Goal: Task Accomplishment & Management: Use online tool/utility

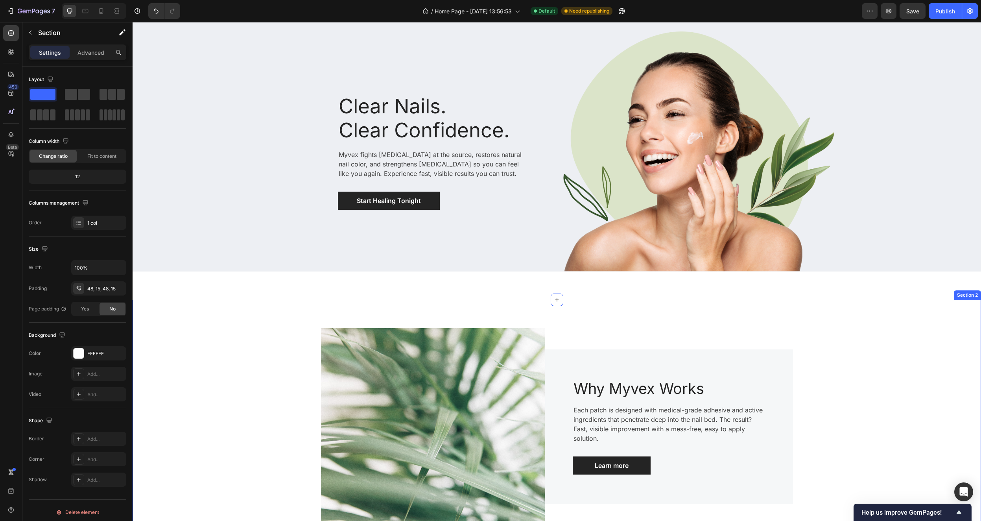
scroll to position [651, 0]
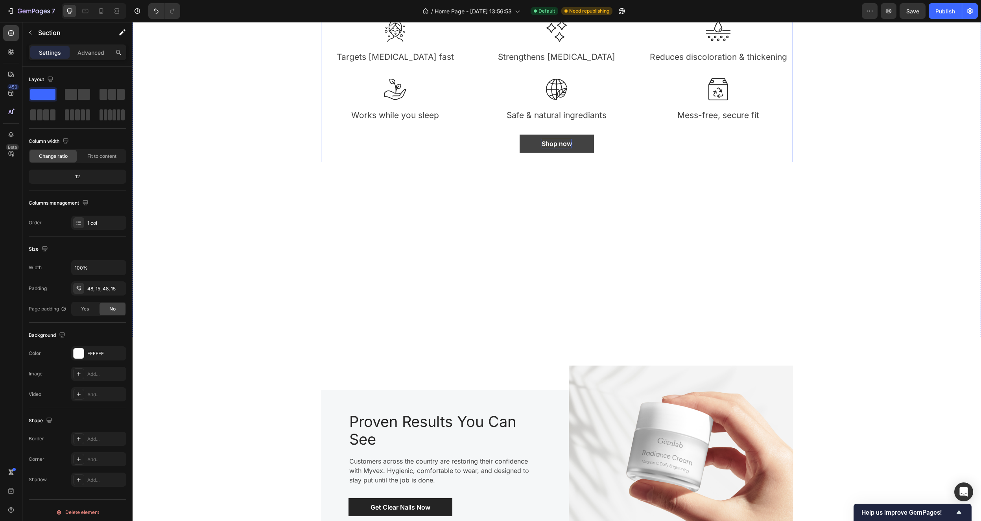
click at [563, 148] on div "Shop now" at bounding box center [557, 143] width 30 height 9
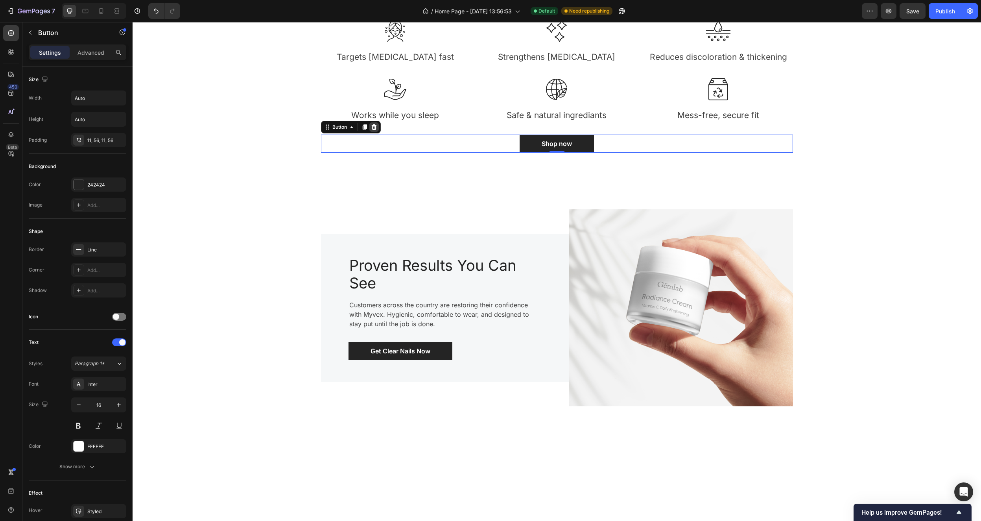
click at [371, 130] on icon at bounding box center [373, 127] width 5 height 6
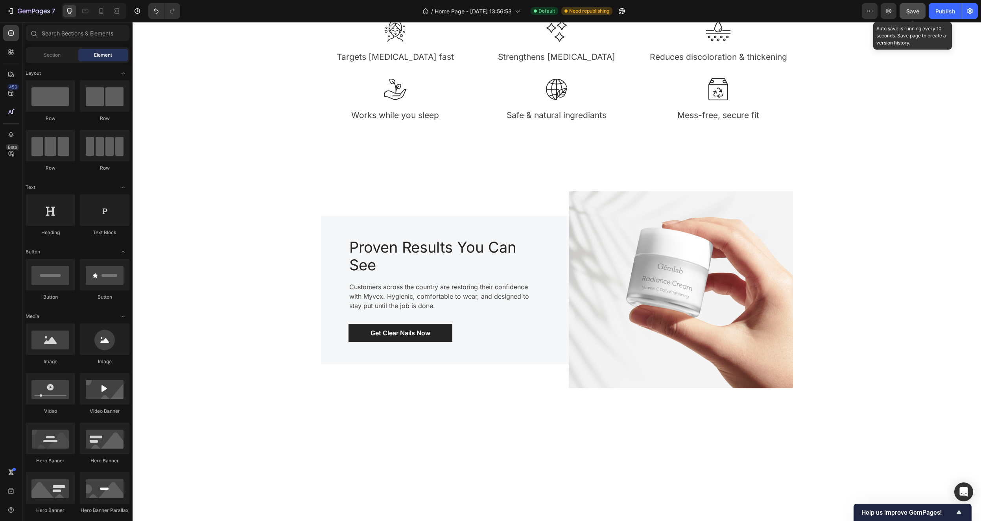
click at [917, 9] on span "Save" at bounding box center [912, 11] width 13 height 7
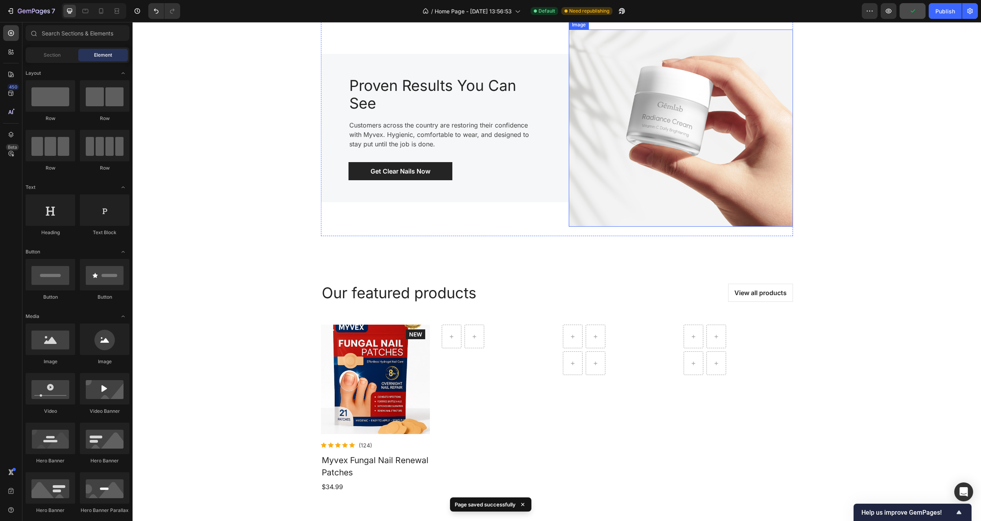
scroll to position [814, 0]
click at [403, 175] on p "Get Clear Nails Now" at bounding box center [401, 170] width 60 height 9
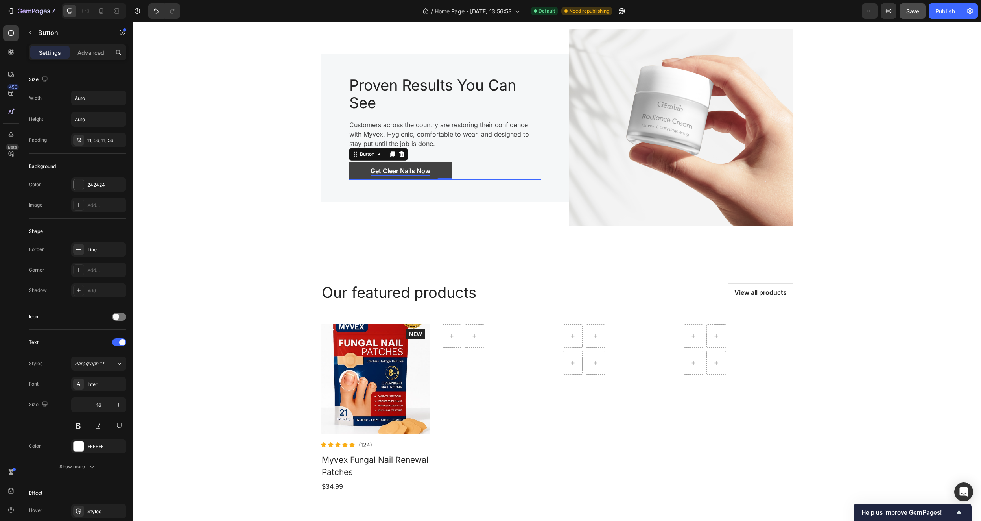
click at [408, 175] on p "Get Clear Nails Now" at bounding box center [401, 170] width 60 height 9
click at [443, 180] on link "Get Clear Nails Now" at bounding box center [401, 171] width 104 height 18
click at [423, 175] on p "Get Clear Nails Now" at bounding box center [401, 170] width 60 height 9
click at [284, 236] on div "Image Proven Results You Can See Heading Customers across the country are resto…" at bounding box center [556, 128] width 837 height 216
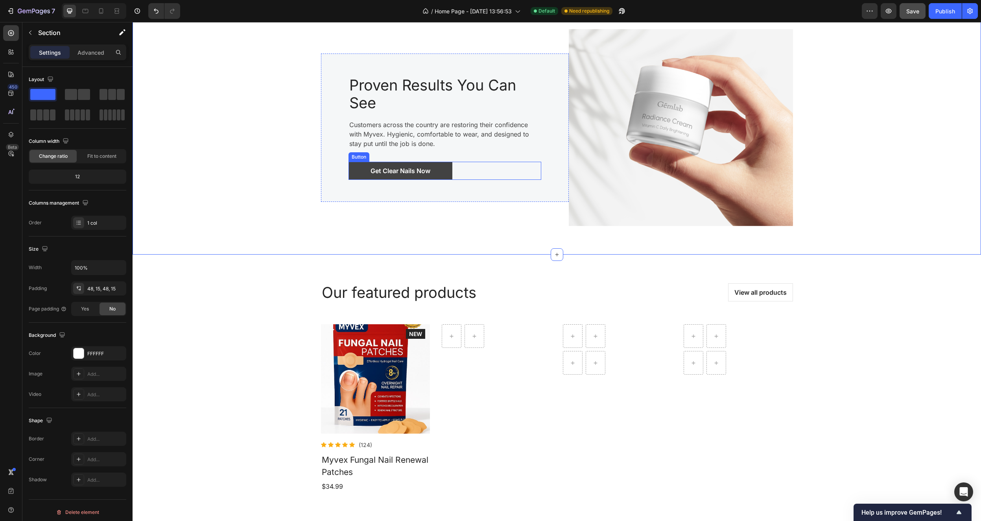
click at [362, 180] on link "Get Clear Nails Now" at bounding box center [401, 171] width 104 height 18
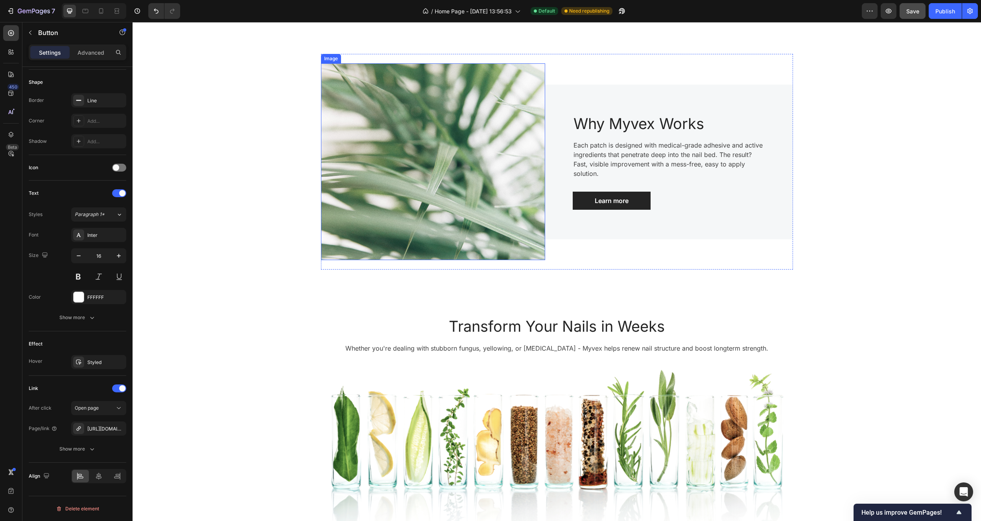
scroll to position [0, 0]
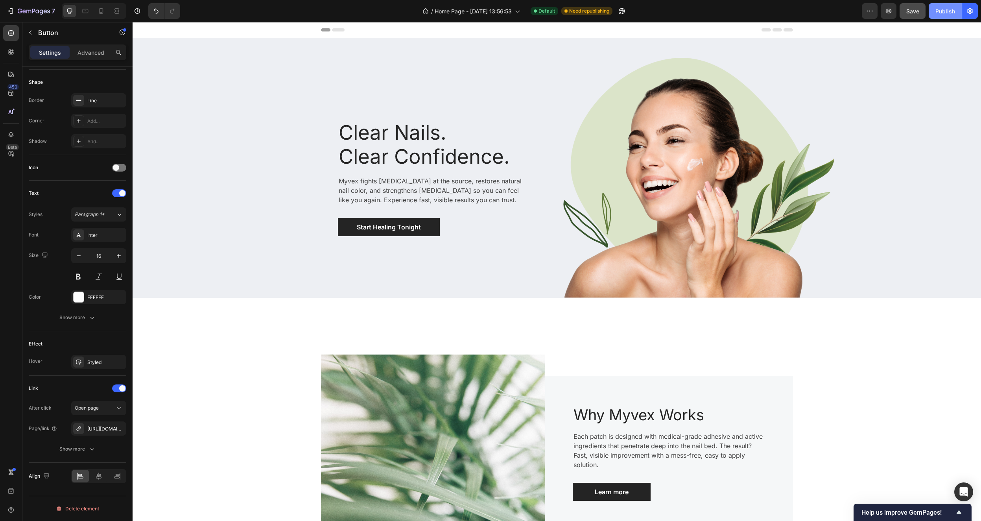
click at [943, 9] on div "Publish" at bounding box center [945, 11] width 20 height 8
click at [680, 168] on img at bounding box center [696, 178] width 278 height 240
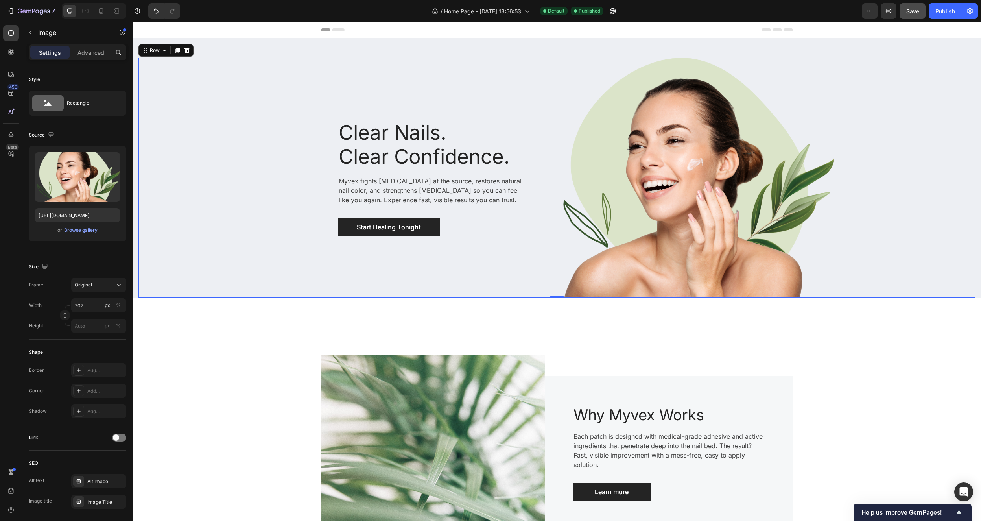
click at [484, 271] on div "Clear Nails. Clear Confidence. Heading Myvex fights [MEDICAL_DATA] at the sourc…" at bounding box center [347, 178] width 419 height 240
click at [897, 166] on div at bounding box center [766, 178] width 419 height 240
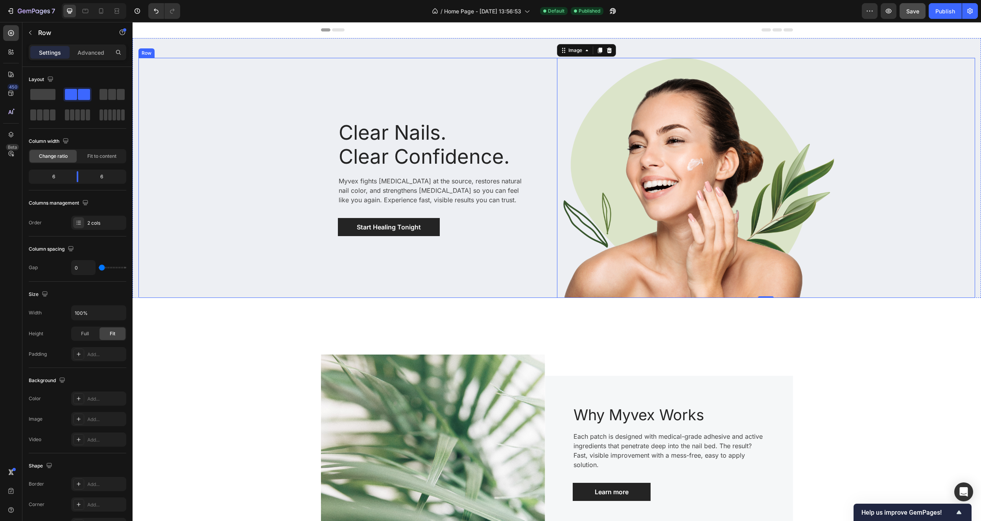
click at [321, 87] on div "Clear Nails. Clear Confidence. Heading Myvex fights [MEDICAL_DATA] at the sourc…" at bounding box center [347, 178] width 419 height 240
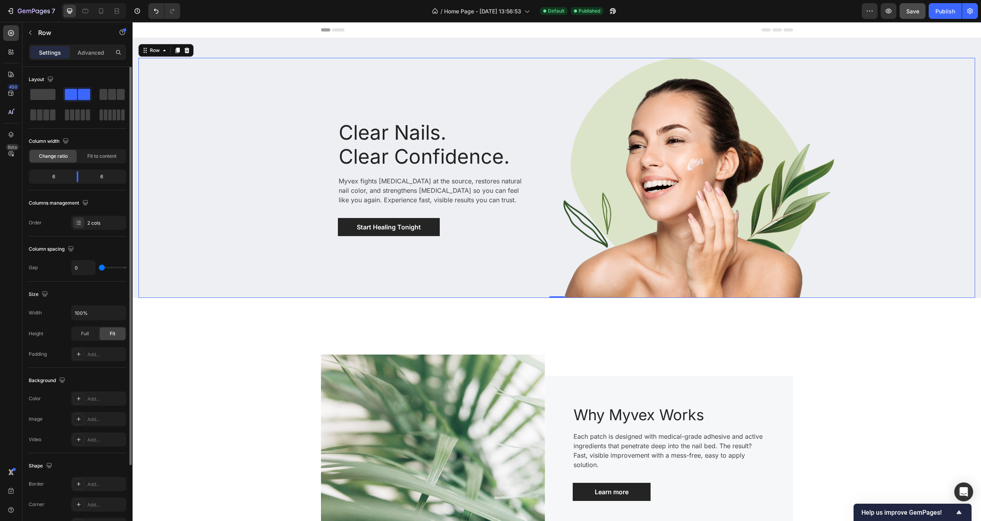
scroll to position [5, 0]
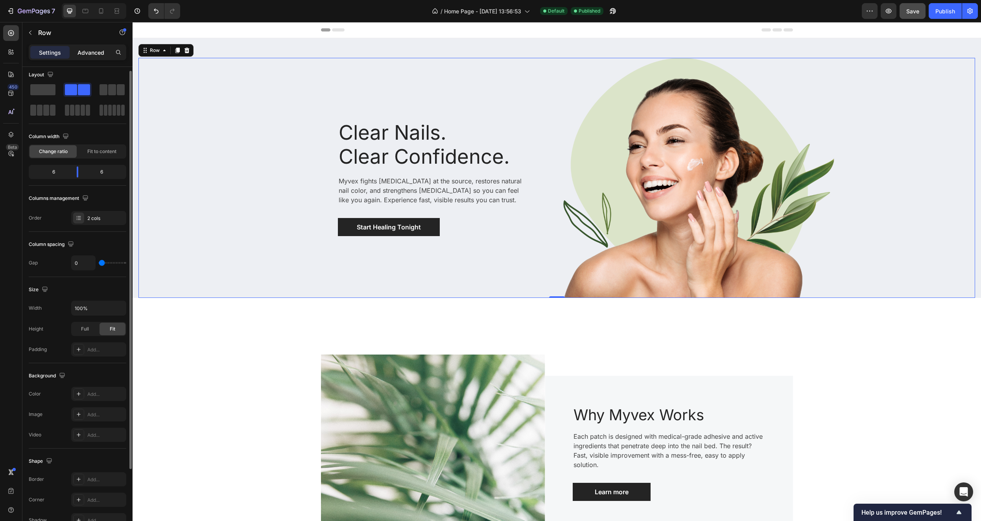
click at [89, 51] on p "Advanced" at bounding box center [90, 52] width 27 height 8
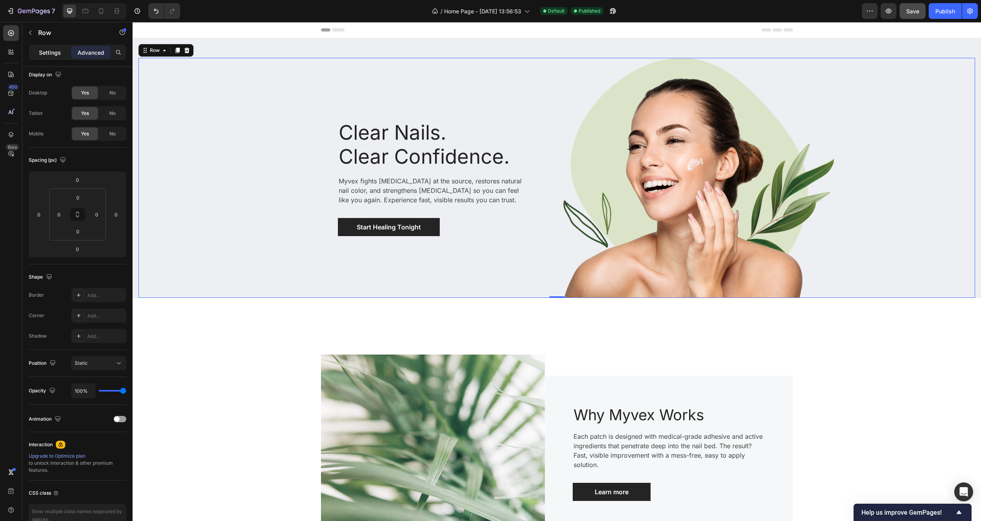
click at [45, 50] on p "Settings" at bounding box center [50, 52] width 22 height 8
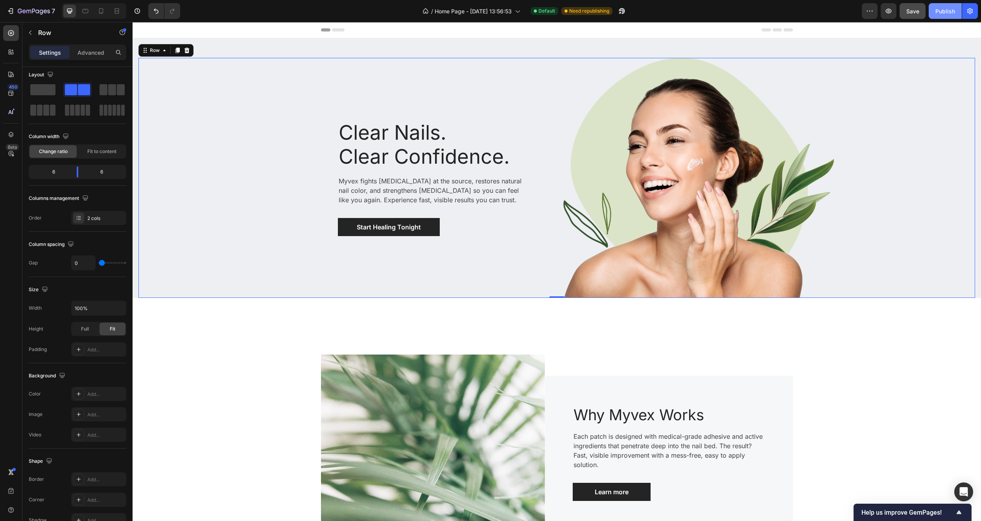
click at [944, 11] on div "Publish" at bounding box center [945, 11] width 20 height 8
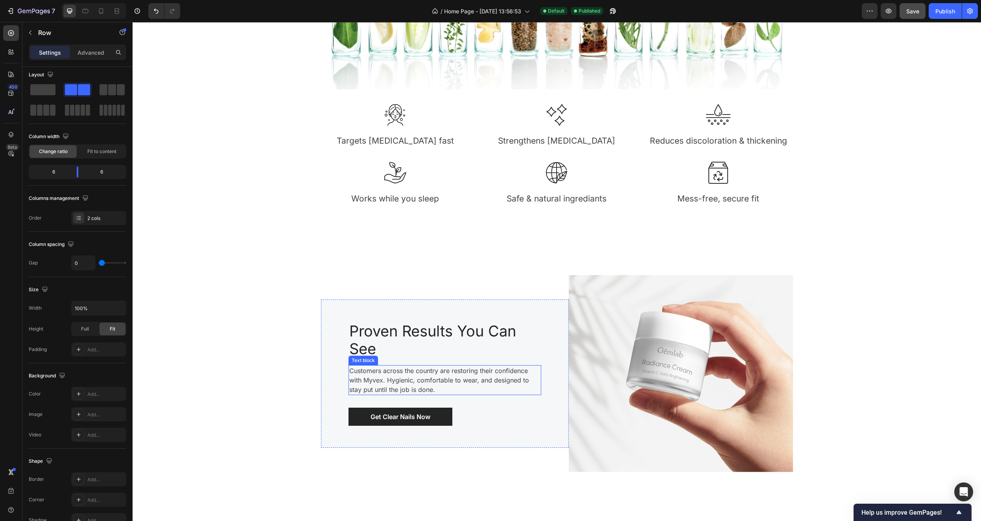
scroll to position [1233, 0]
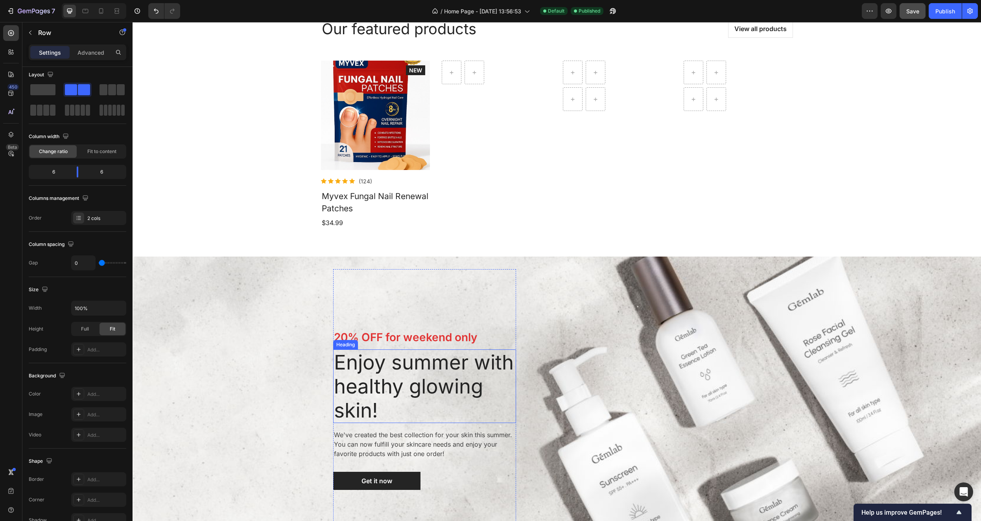
click at [411, 367] on p "Enjoy summer with healthy glowing skin!" at bounding box center [424, 386] width 181 height 72
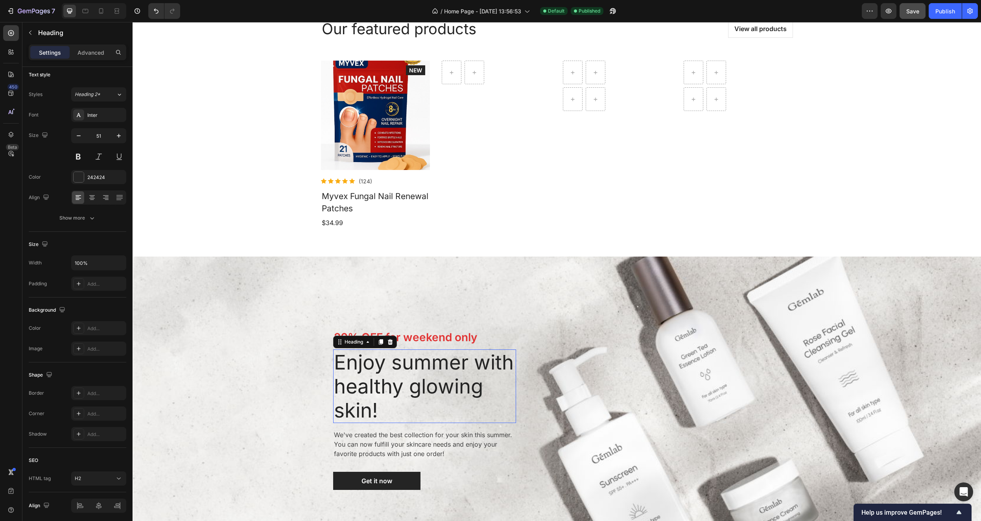
click at [410, 367] on p "Enjoy summer with healthy glowing skin!" at bounding box center [424, 386] width 181 height 72
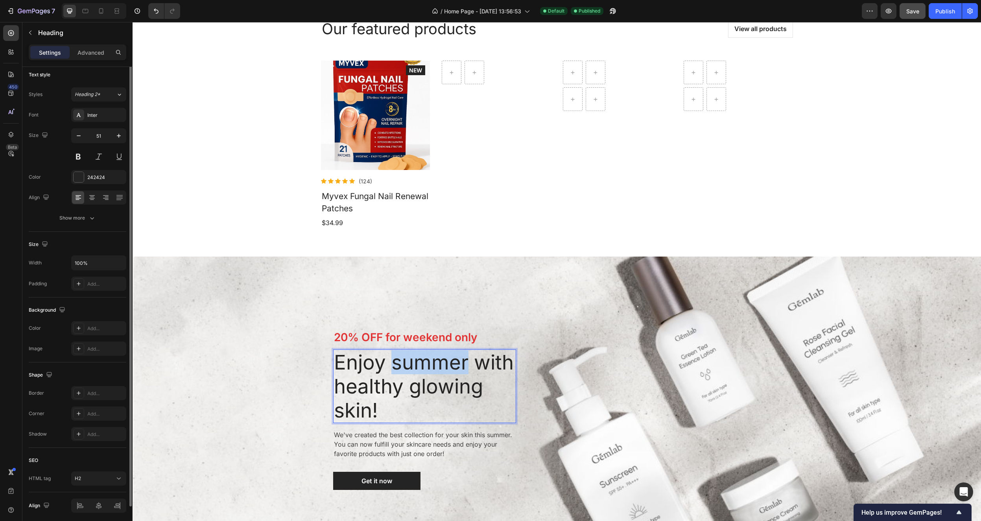
scroll to position [0, 0]
click at [394, 410] on p "Enjoy summer with healthy glowing skin!" at bounding box center [424, 386] width 181 height 72
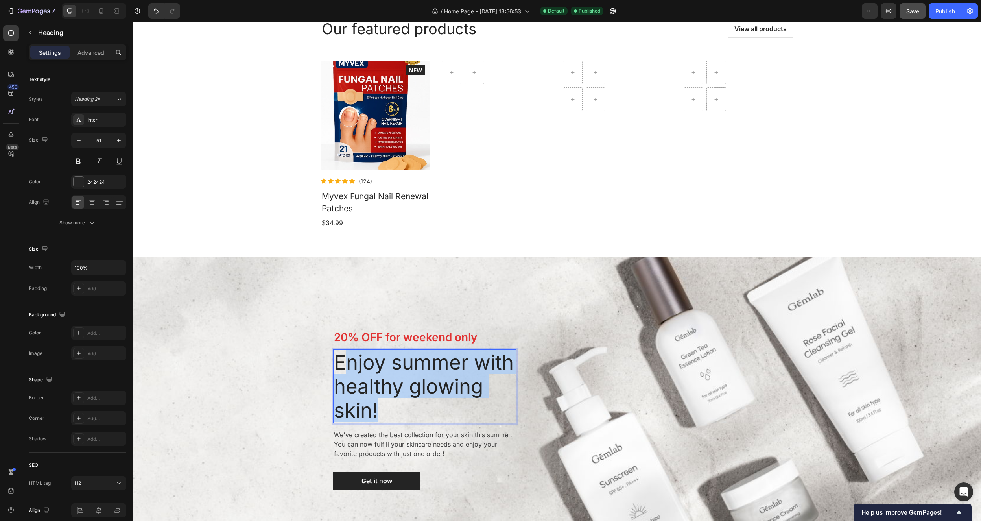
drag, startPoint x: 388, startPoint y: 414, endPoint x: 337, endPoint y: 362, distance: 72.6
click at [337, 363] on p "Enjoy summer with healthy glowing skin!" at bounding box center [424, 386] width 181 height 72
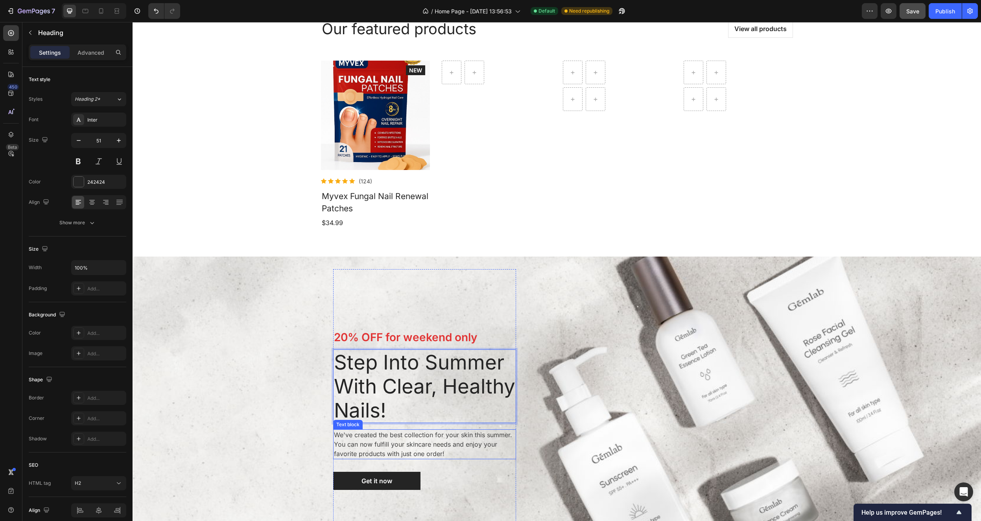
click at [373, 447] on p "We've created the best collection for your skin this summer. You can now fulfil…" at bounding box center [424, 444] width 181 height 28
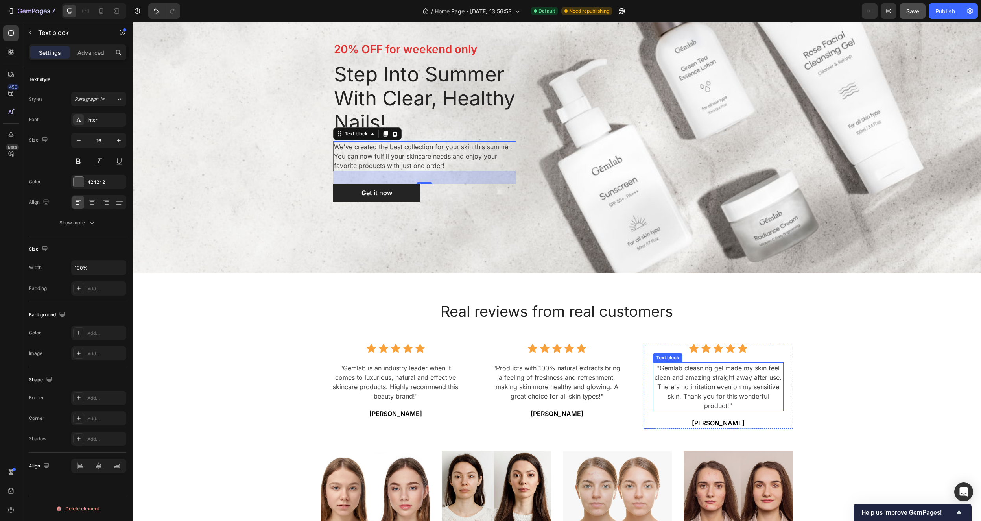
scroll to position [1536, 0]
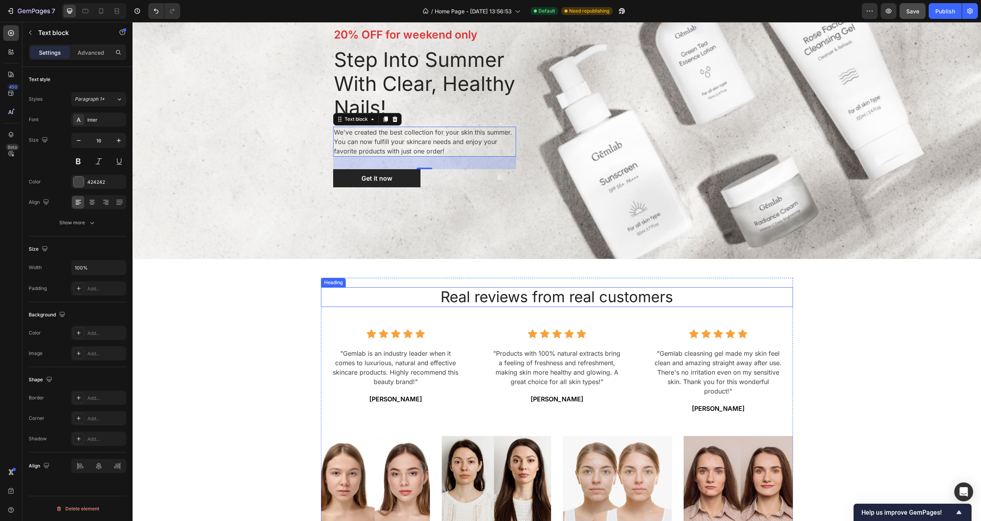
click at [565, 301] on p "Real reviews from real customers" at bounding box center [557, 297] width 470 height 18
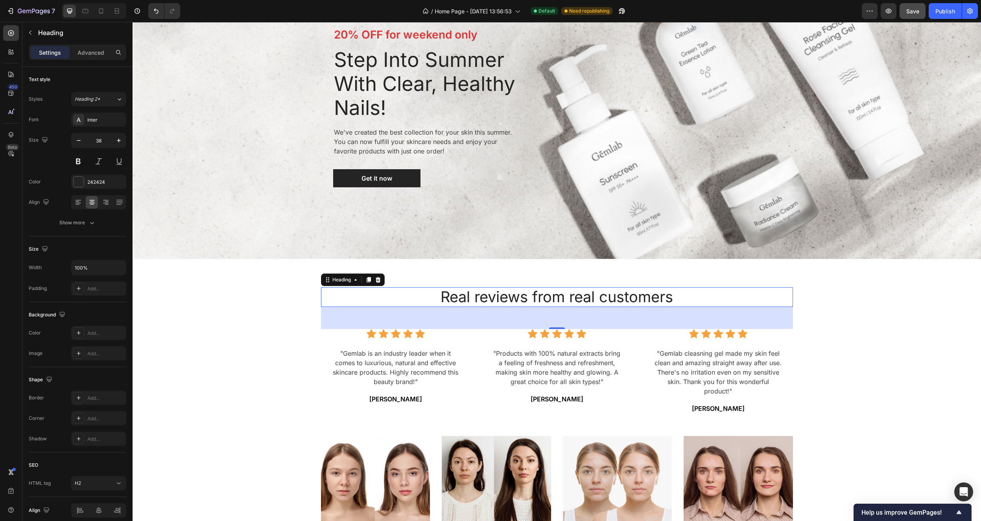
click at [632, 292] on p "Real reviews from real customers" at bounding box center [557, 297] width 470 height 18
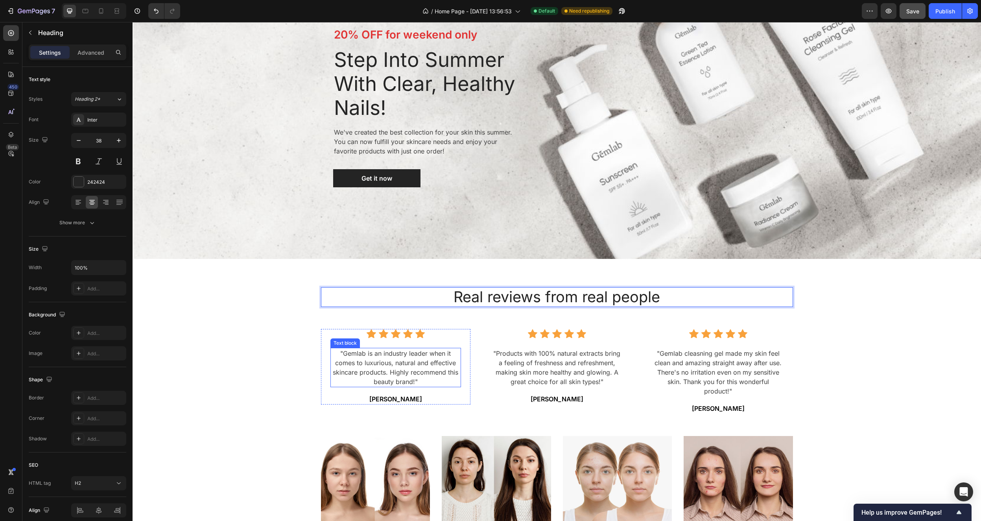
click at [406, 364] on p ""Gemlab is an industry leader when it comes to luxurious, natural and effective…" at bounding box center [395, 368] width 129 height 38
click at [406, 363] on p ""Gemlab is an industry leader when it comes to luxurious, natural and effective…" at bounding box center [395, 368] width 129 height 38
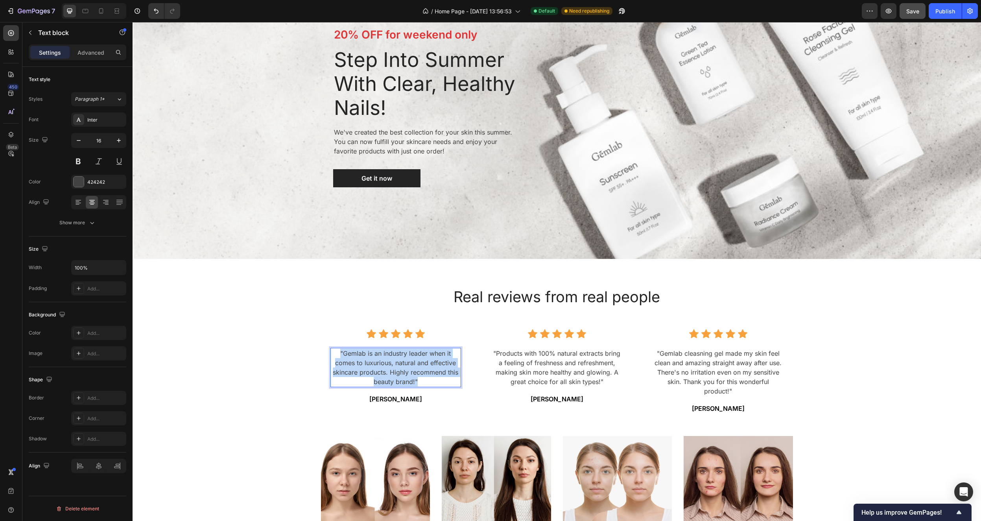
click at [406, 363] on p ""Gemlab is an industry leader when it comes to luxurious, natural and effective…" at bounding box center [395, 368] width 129 height 38
click at [400, 377] on p "[PERSON_NAME]" at bounding box center [395, 379] width 129 height 9
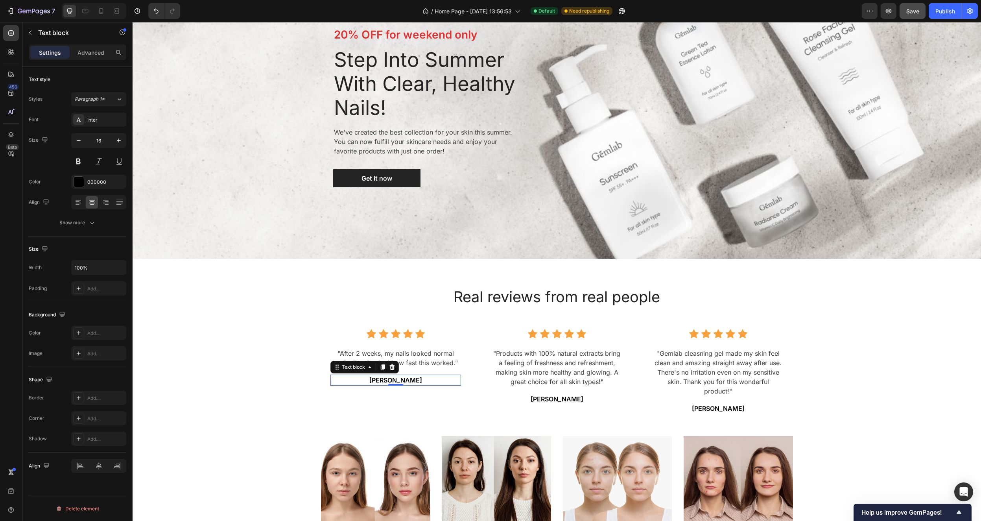
click at [400, 381] on p "[PERSON_NAME]" at bounding box center [395, 379] width 129 height 9
click at [399, 381] on p "[PERSON_NAME]" at bounding box center [395, 379] width 129 height 9
click at [399, 382] on p "[PERSON_NAME]" at bounding box center [395, 379] width 129 height 9
click at [416, 381] on p "[PERSON_NAME]" at bounding box center [395, 379] width 129 height 9
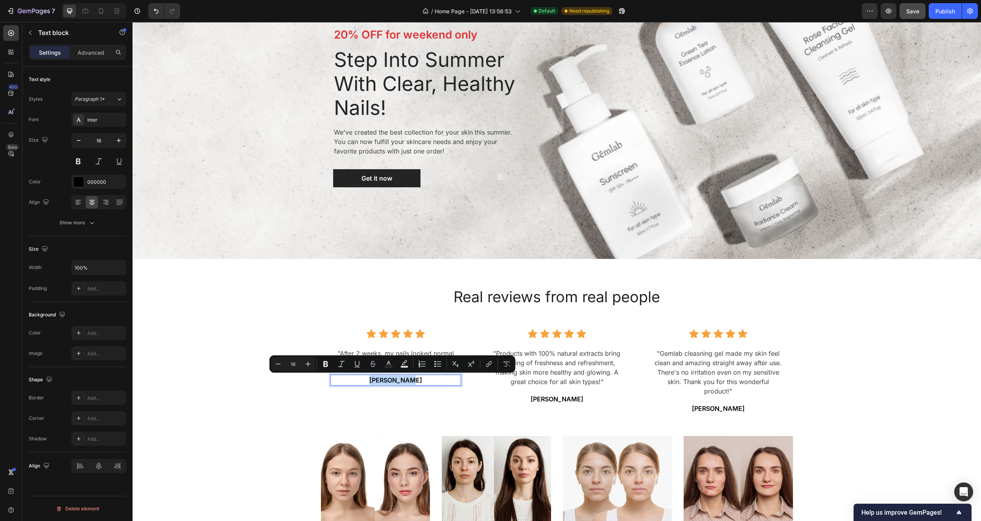
drag, startPoint x: 416, startPoint y: 381, endPoint x: 372, endPoint y: 379, distance: 44.5
click at [372, 379] on p "[PERSON_NAME]" at bounding box center [395, 379] width 129 height 9
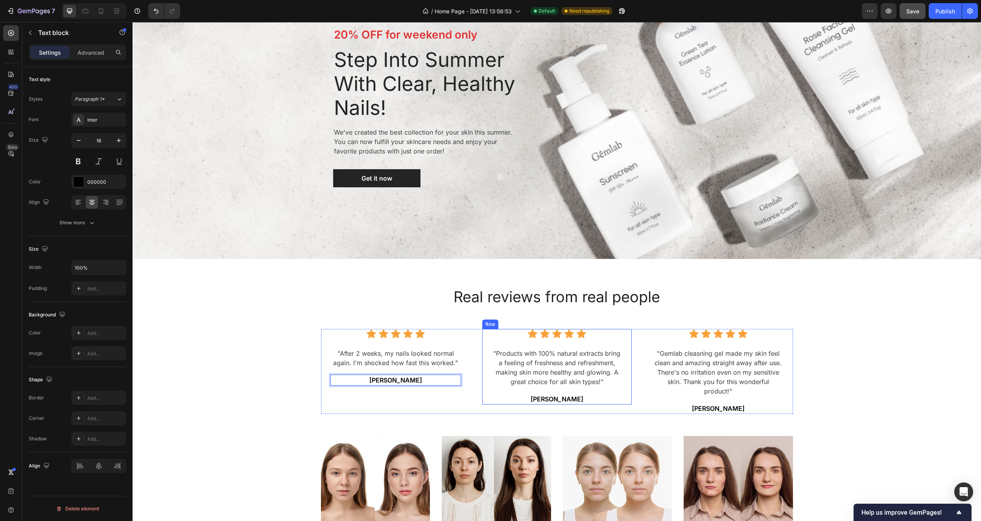
click at [548, 361] on p ""Products with 100% natural extracts bring a feeling of freshness and refreshme…" at bounding box center [557, 368] width 129 height 38
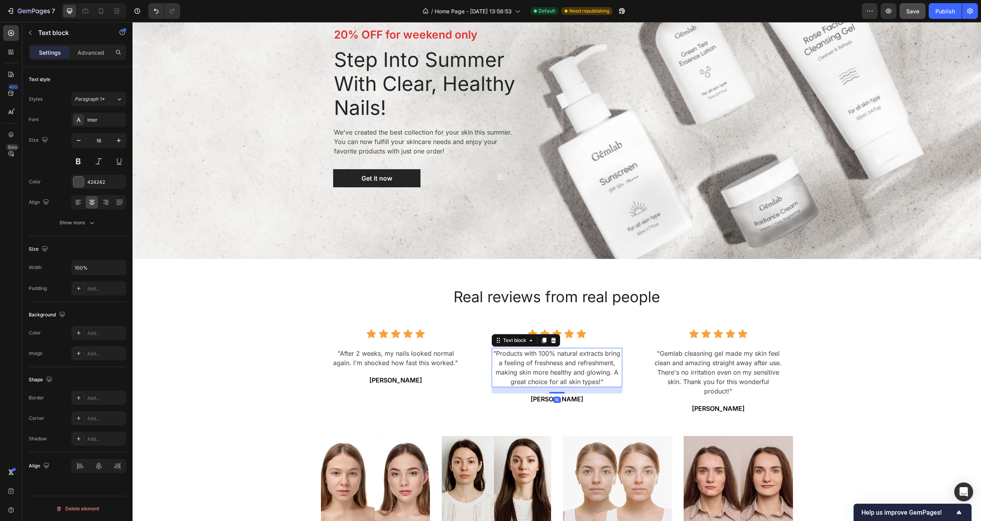
click at [549, 361] on p ""Products with 100% natural extracts bring a feeling of freshness and refreshme…" at bounding box center [557, 368] width 129 height 38
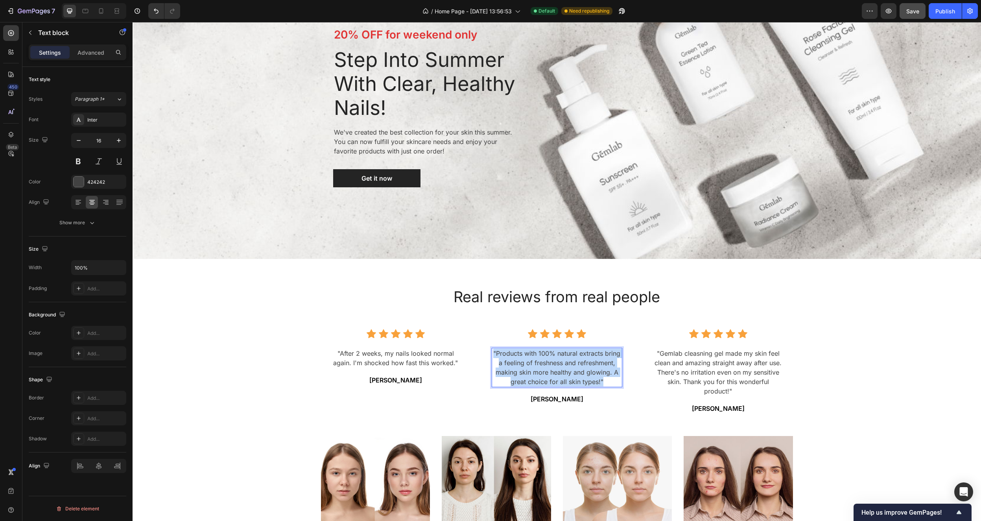
click at [548, 361] on p ""Products with 100% natural extracts bring a feeling of freshness and refreshme…" at bounding box center [557, 368] width 129 height 38
click at [547, 361] on p ""Products with 100% natural extracts bring a feeling of freshness and refreshme…" at bounding box center [557, 368] width 129 height 38
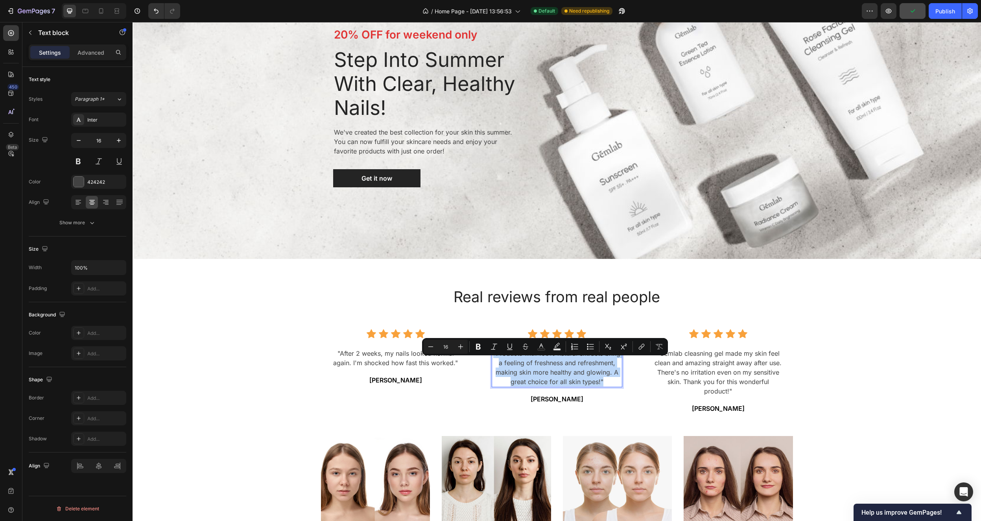
click at [547, 361] on p ""Products with 100% natural extracts bring a feeling of freshness and refreshme…" at bounding box center [557, 368] width 129 height 38
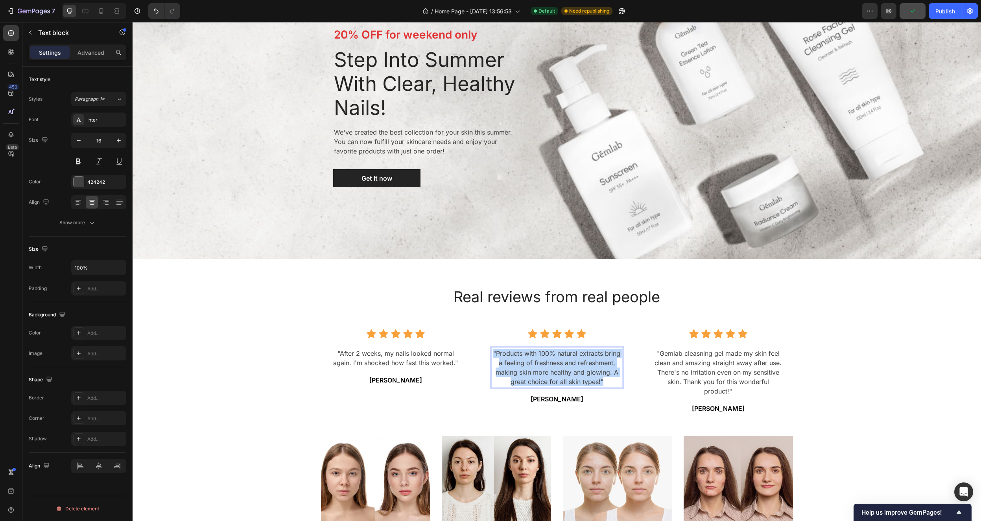
click at [547, 361] on p ""Products with 100% natural extracts bring a feeling of freshness and refreshme…" at bounding box center [557, 368] width 129 height 38
click at [561, 382] on p "[PERSON_NAME]" at bounding box center [557, 379] width 129 height 9
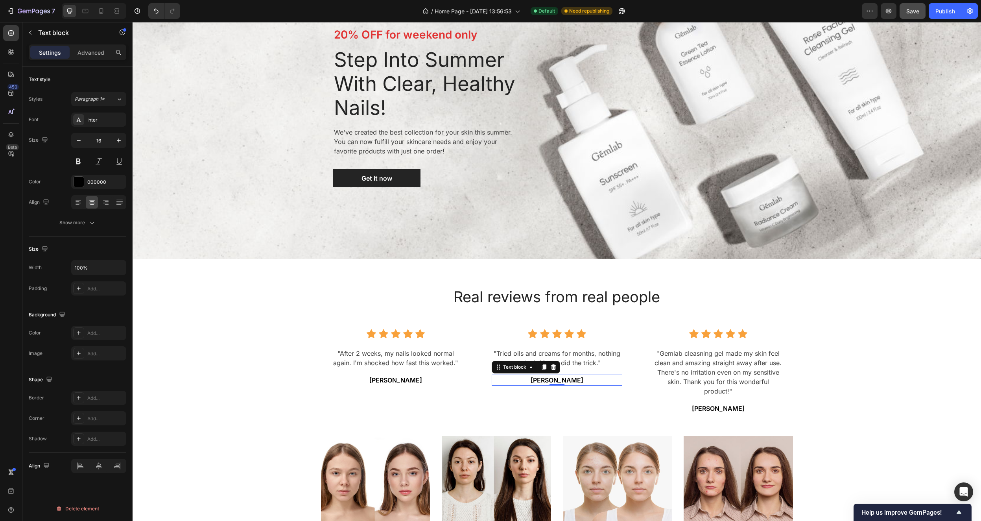
click at [562, 382] on p "[PERSON_NAME]" at bounding box center [557, 379] width 129 height 9
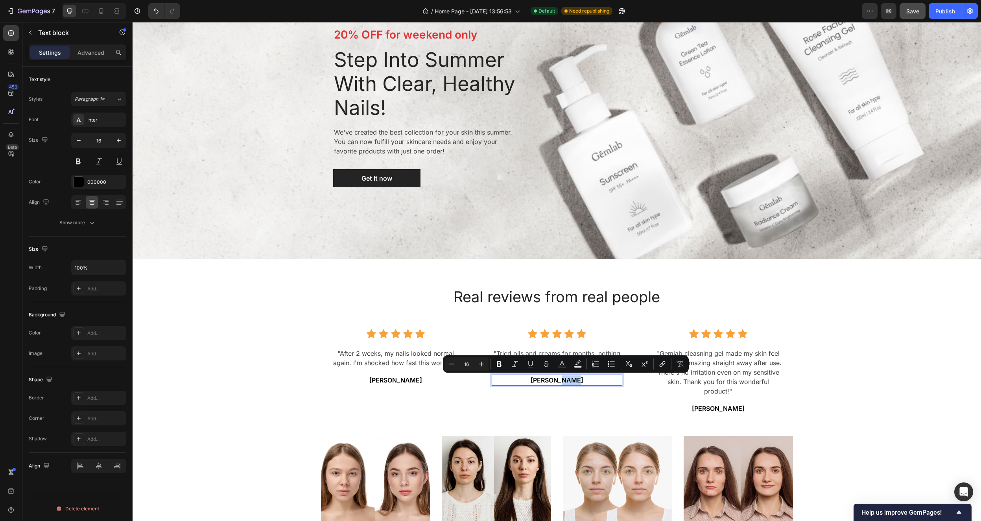
click at [561, 383] on p "[PERSON_NAME]" at bounding box center [557, 379] width 129 height 9
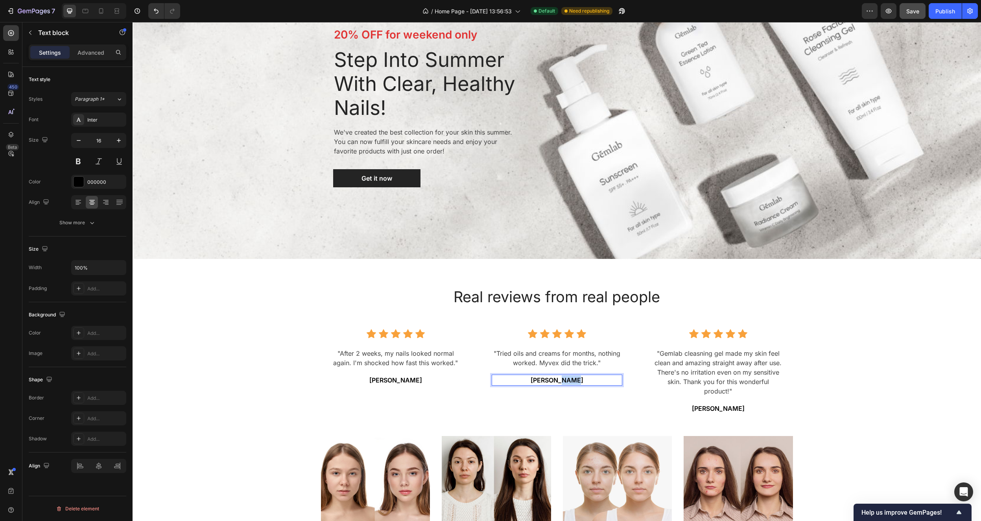
click at [561, 383] on p "[PERSON_NAME]" at bounding box center [557, 379] width 129 height 9
click at [705, 369] on p ""Gemlab cleasning gel made my skin feel clean and amazing straight away after u…" at bounding box center [718, 372] width 129 height 47
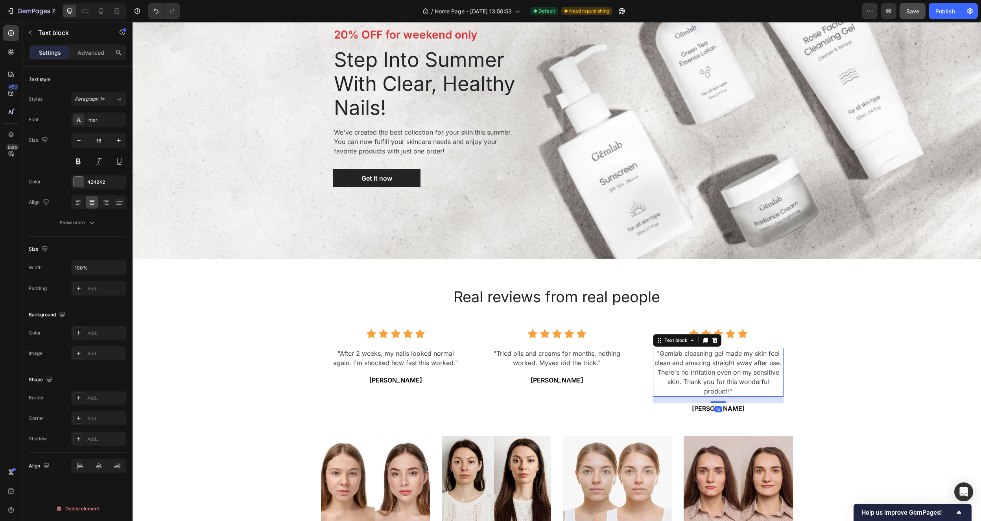
click at [705, 369] on p ""Gemlab cleasning gel made my skin feel clean and amazing straight away after u…" at bounding box center [718, 372] width 129 height 47
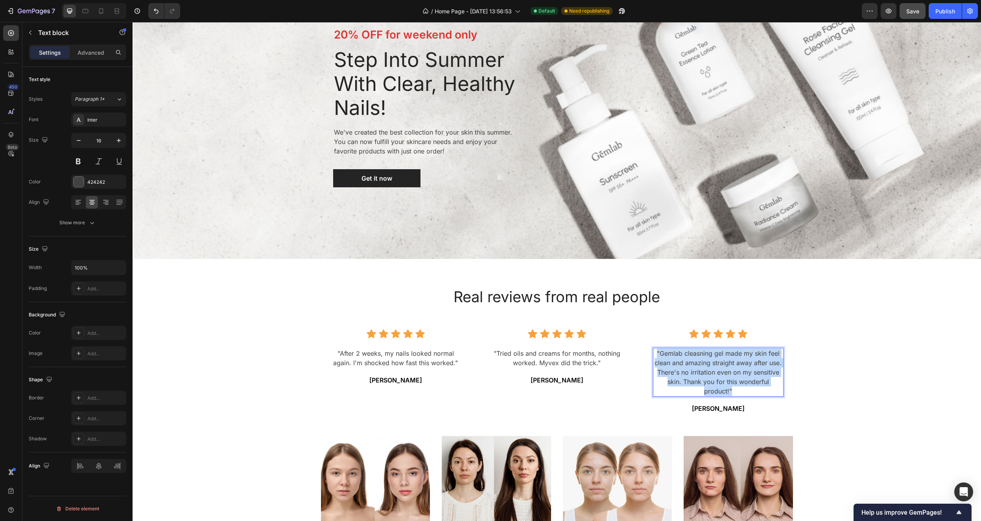
click at [705, 369] on p ""Gemlab cleasning gel made my skin feel clean and amazing straight away after u…" at bounding box center [718, 372] width 129 height 47
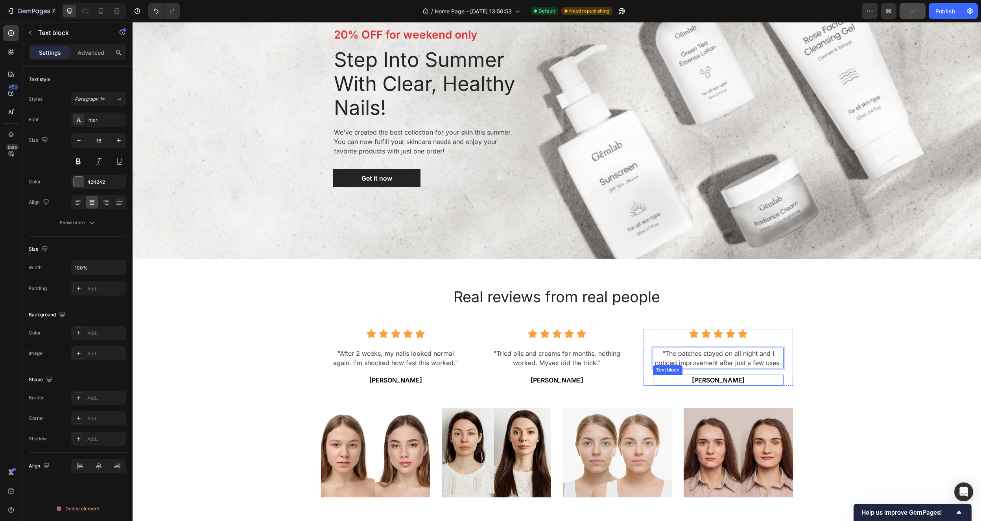
click at [725, 380] on p "[PERSON_NAME]" at bounding box center [718, 379] width 129 height 9
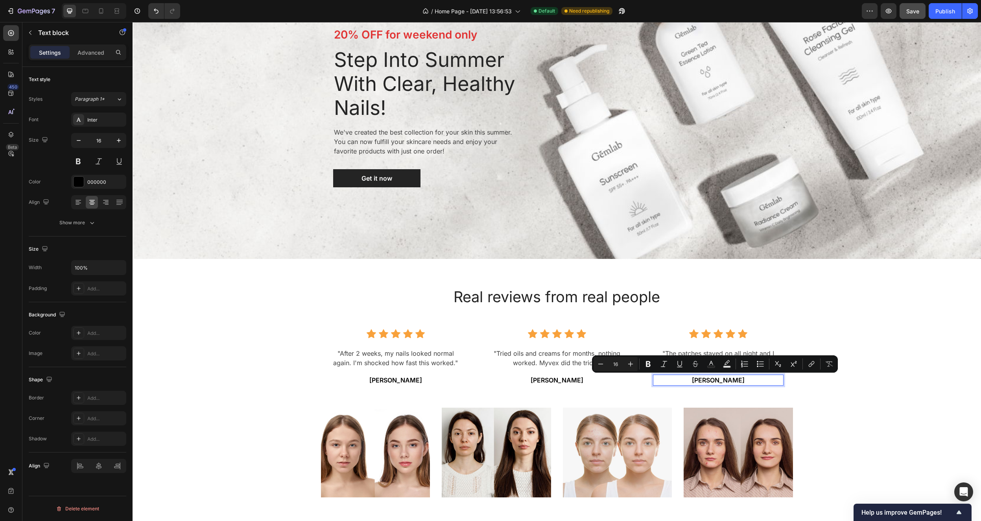
click at [725, 380] on p "[PERSON_NAME]" at bounding box center [718, 379] width 129 height 9
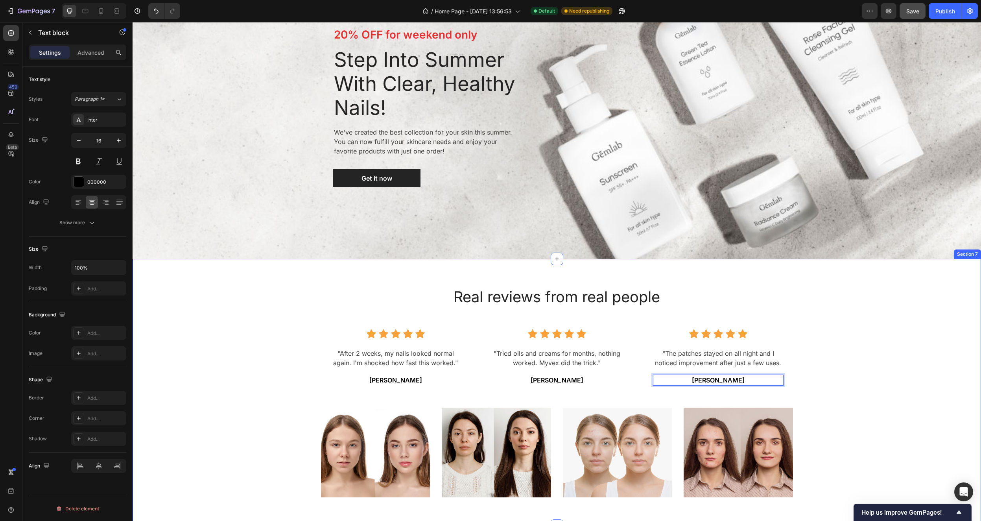
click at [873, 343] on div "Real reviews from real people Heading Icon Icon Icon Icon Icon Icon List Hoz "A…" at bounding box center [556, 392] width 837 height 229
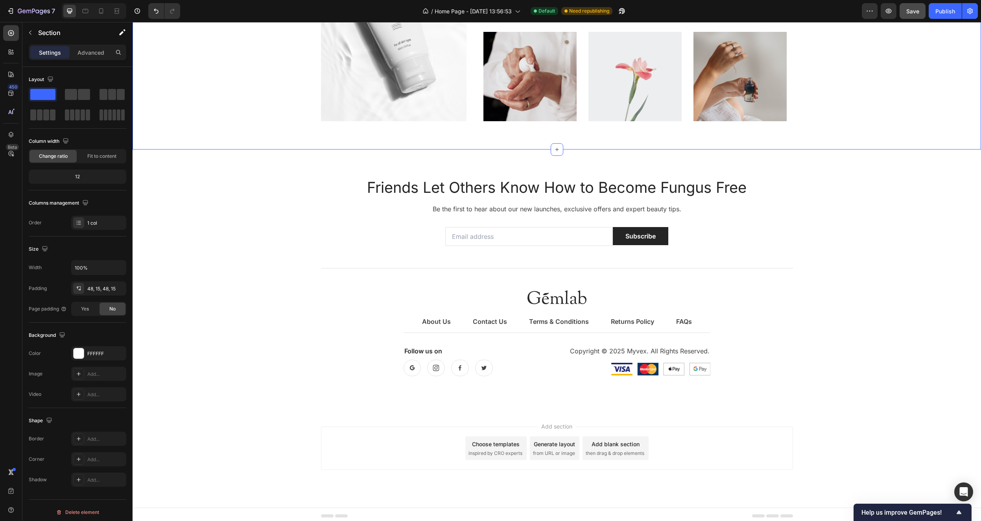
scroll to position [2291, 0]
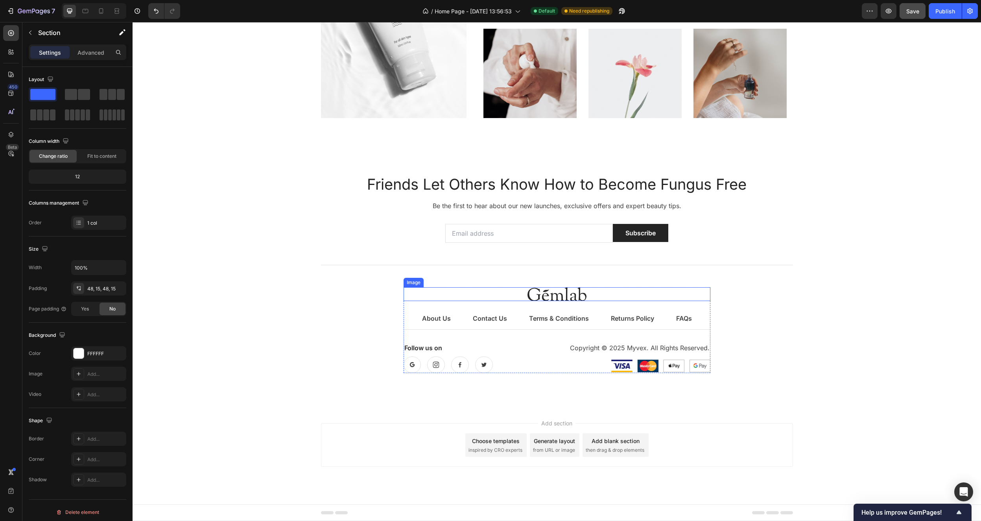
click at [550, 294] on img at bounding box center [557, 294] width 59 height 14
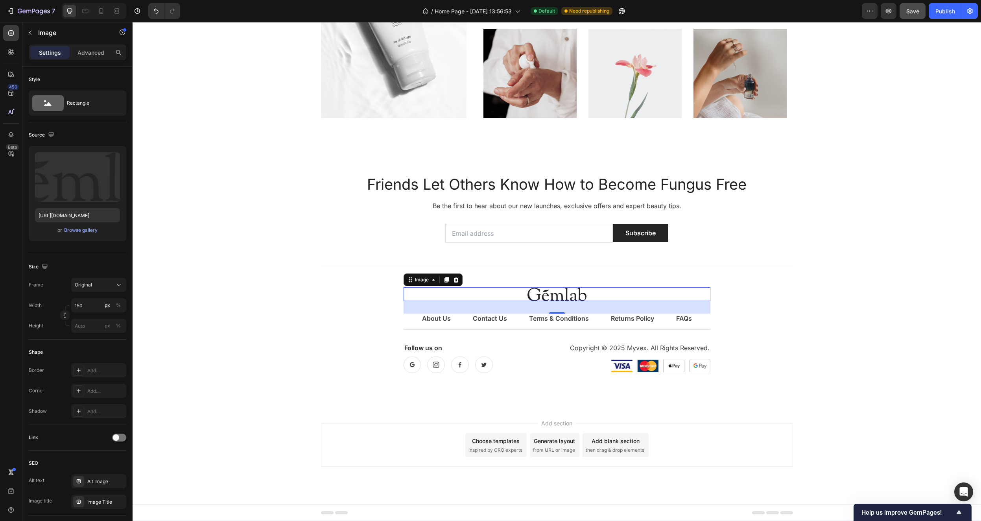
scroll to position [2279, 0]
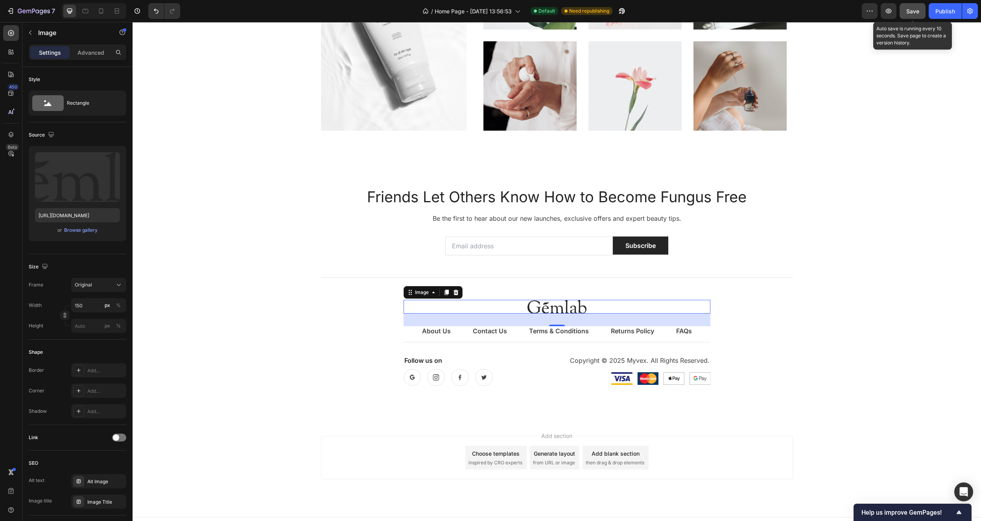
click at [911, 11] on span "Save" at bounding box center [912, 11] width 13 height 7
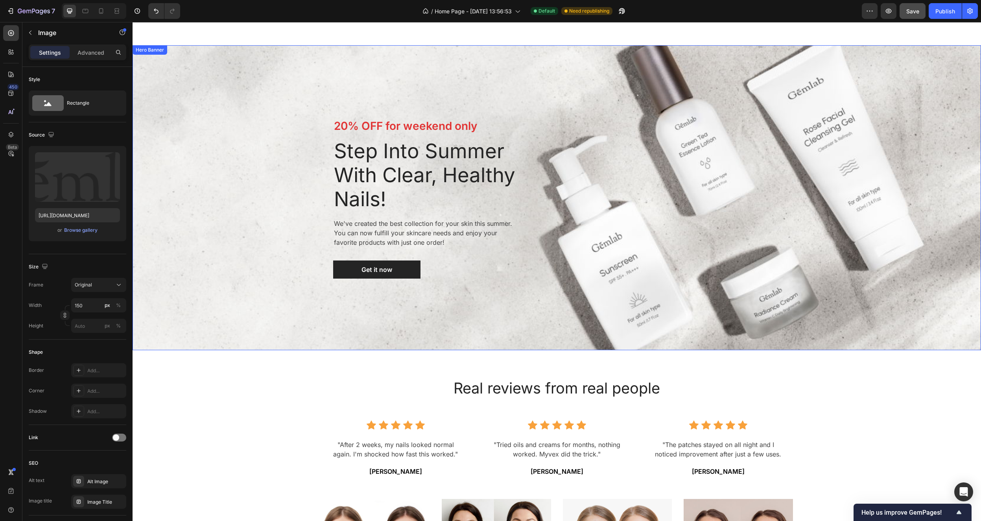
scroll to position [1386, 0]
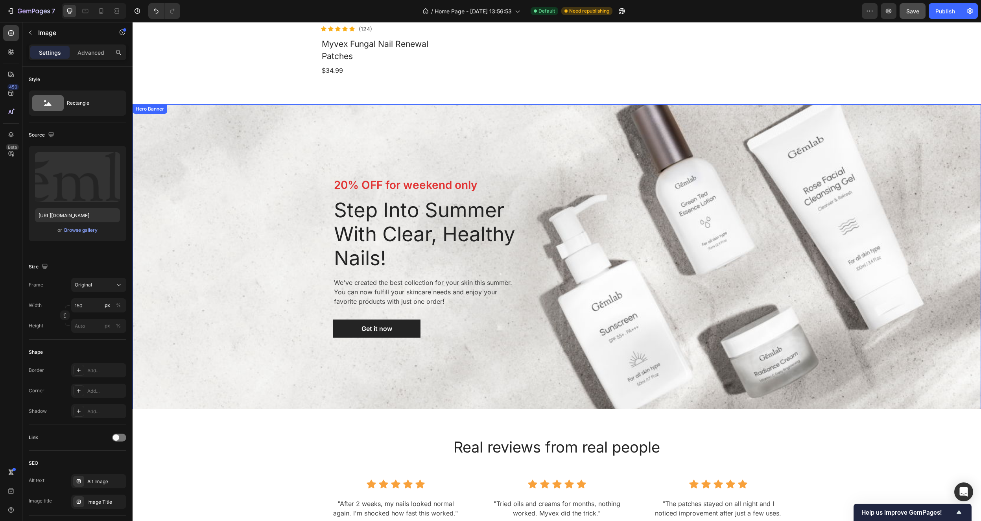
click at [675, 222] on div "20% OFF for weekend only Text block Step Into Summer With Clear, Healthy Nails!…" at bounding box center [557, 257] width 448 height 280
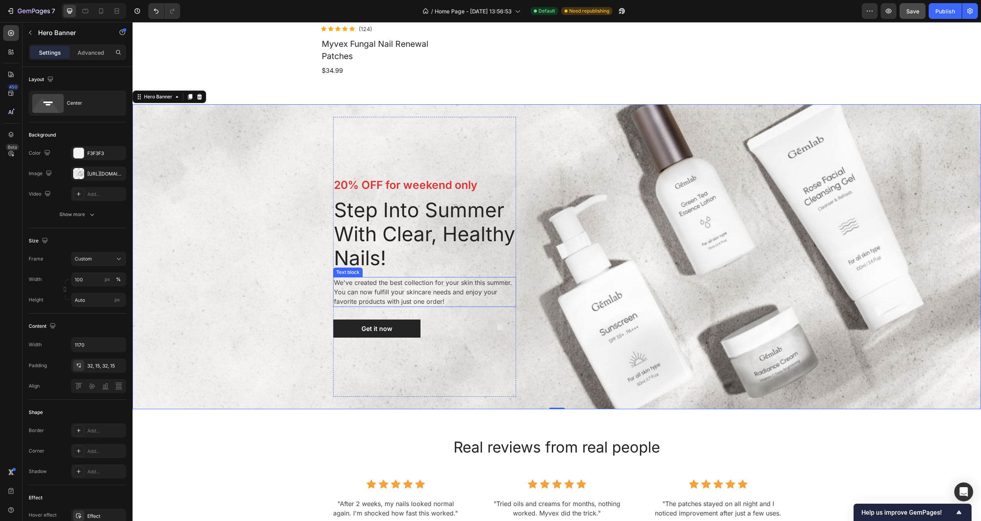
click at [455, 298] on p "We've created the best collection for your skin this summer. You can now fulfil…" at bounding box center [424, 292] width 181 height 28
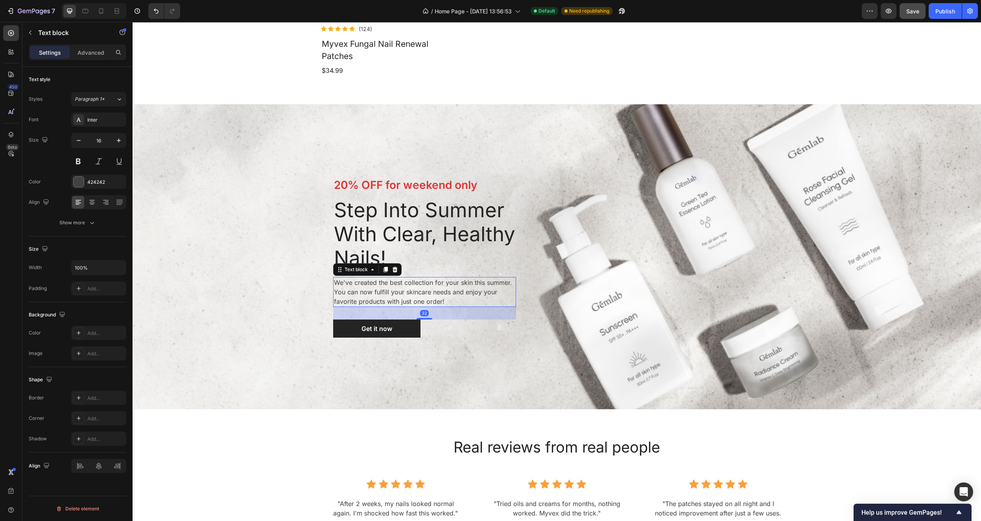
click at [455, 298] on p "We've created the best collection for your skin this summer. You can now fulfil…" at bounding box center [424, 292] width 181 height 28
click at [454, 299] on p "We've created the best collection for your skin this summer. You can now fulfil…" at bounding box center [424, 292] width 181 height 28
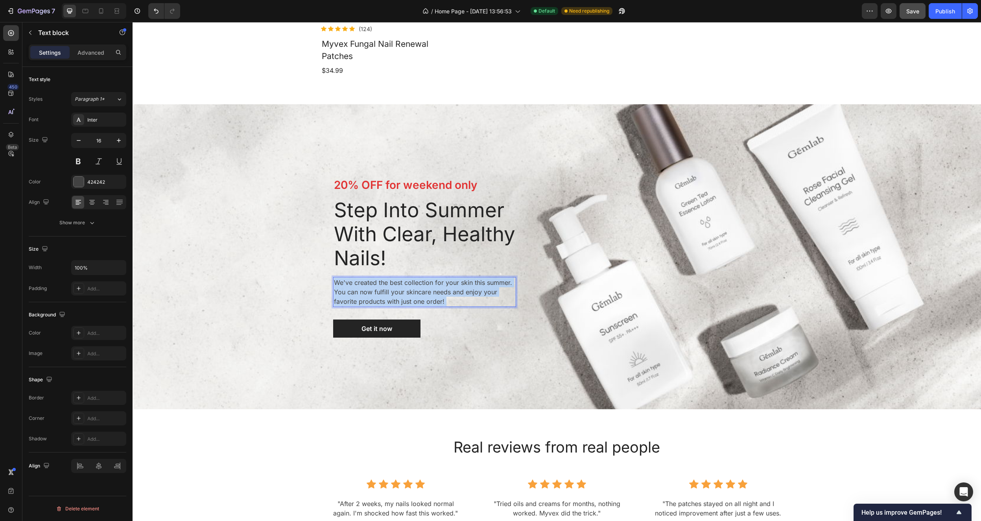
drag, startPoint x: 445, startPoint y: 301, endPoint x: 376, endPoint y: 281, distance: 72.0
click at [376, 281] on p "We've created the best collection for your skin this summer. You can now fulfil…" at bounding box center [424, 292] width 181 height 28
drag, startPoint x: 445, startPoint y: 301, endPoint x: 376, endPoint y: 284, distance: 71.1
click at [376, 284] on p "We've created the best collection for your skin this summer. You can now fulfil…" at bounding box center [424, 292] width 181 height 28
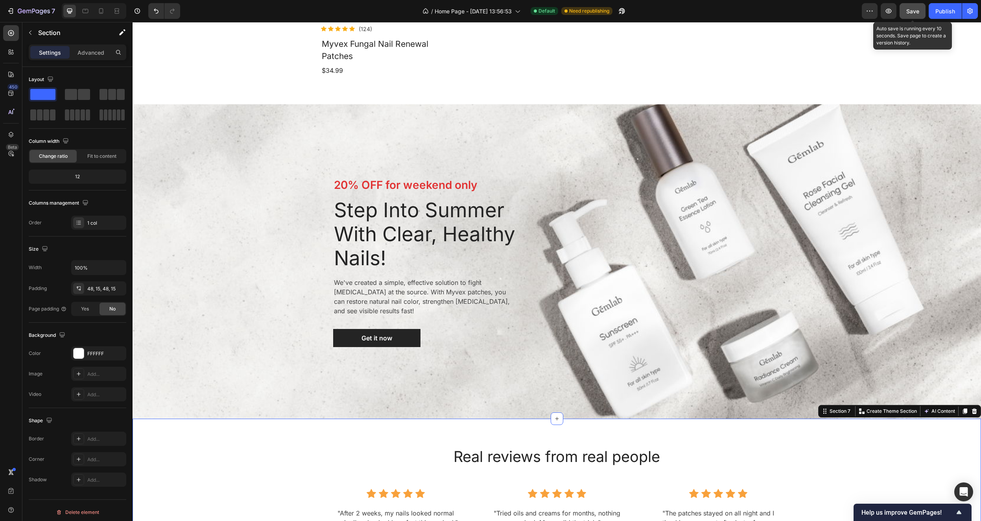
click at [912, 12] on span "Save" at bounding box center [912, 11] width 13 height 7
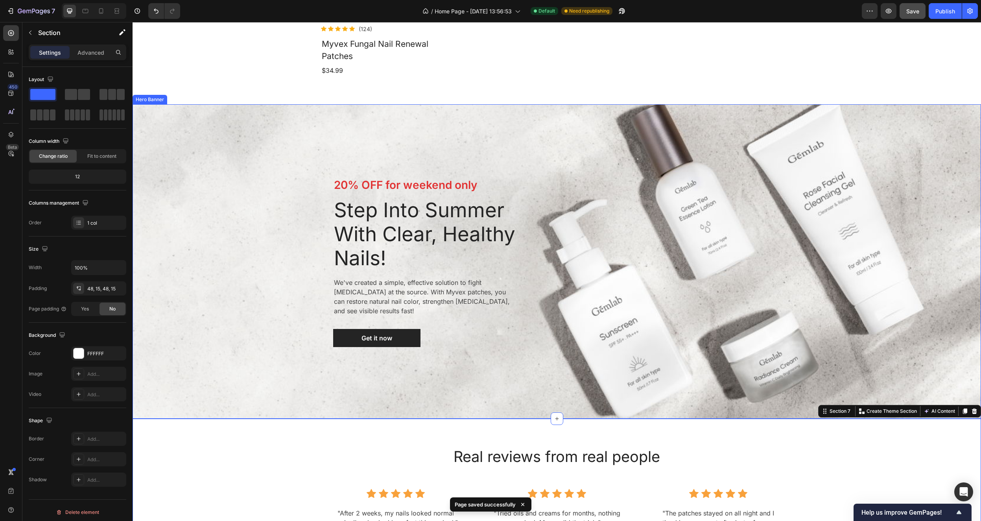
click at [896, 185] on div "Overlay" at bounding box center [557, 261] width 849 height 315
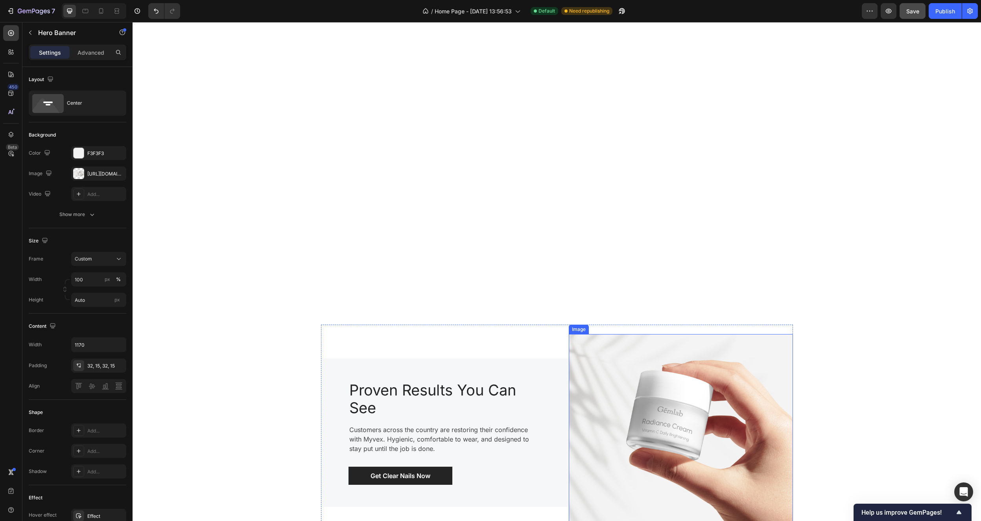
scroll to position [1019, 0]
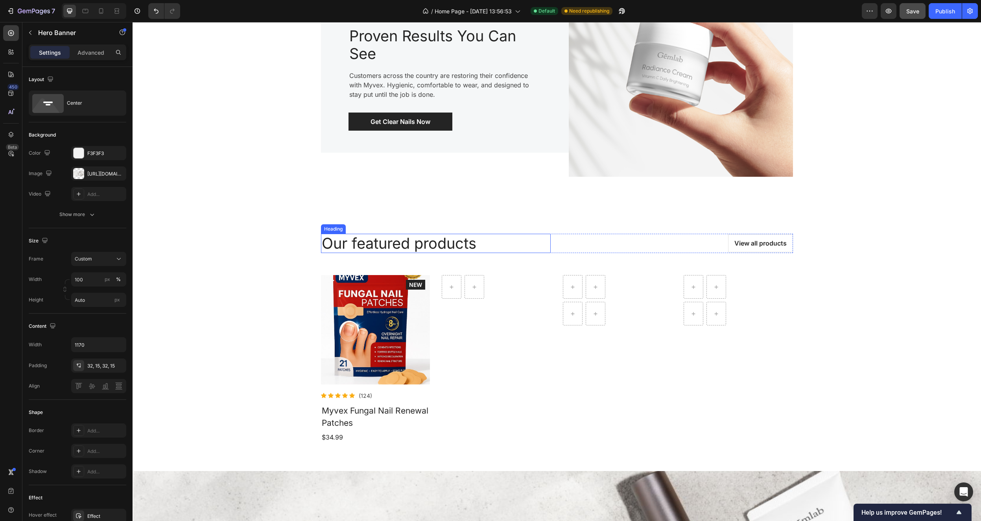
click at [425, 241] on p "Our featured products" at bounding box center [436, 243] width 228 height 18
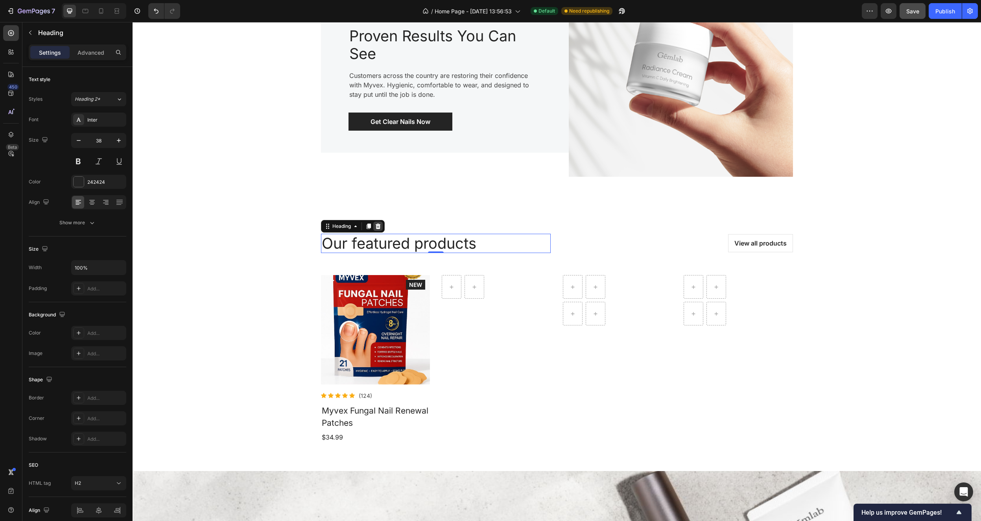
click at [378, 224] on icon at bounding box center [378, 226] width 6 height 6
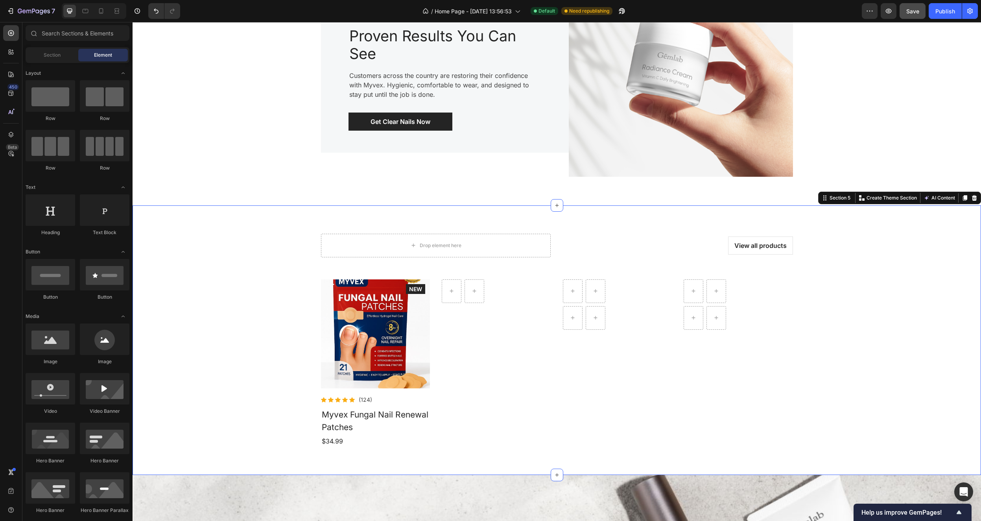
click at [232, 319] on div "Drop element here View all products Button Row Product Images Icon Icon Icon Ic…" at bounding box center [556, 340] width 837 height 232
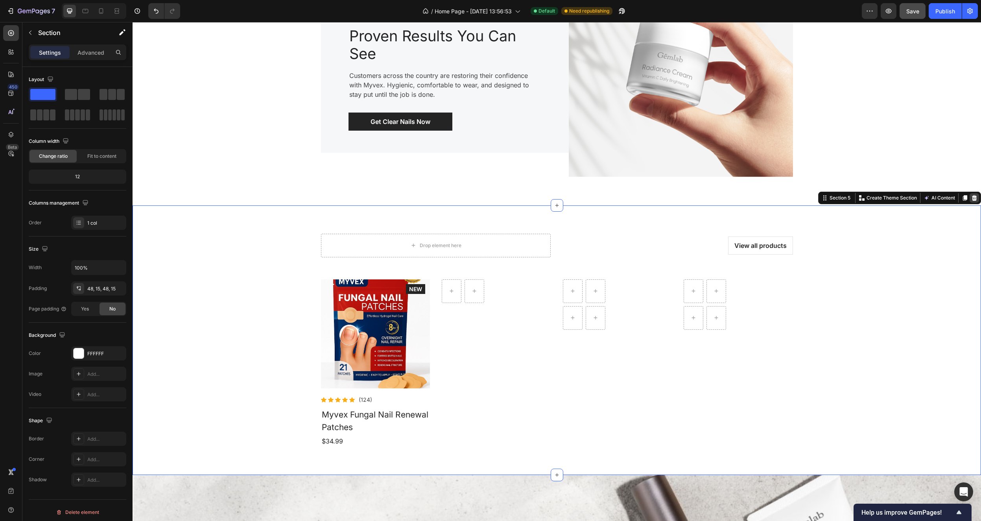
click at [971, 199] on icon at bounding box center [974, 198] width 6 height 6
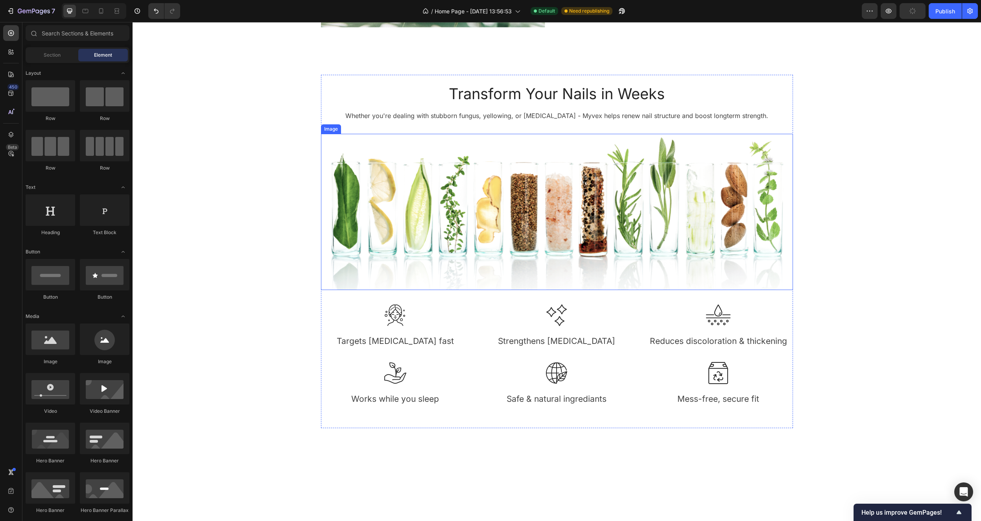
scroll to position [148, 0]
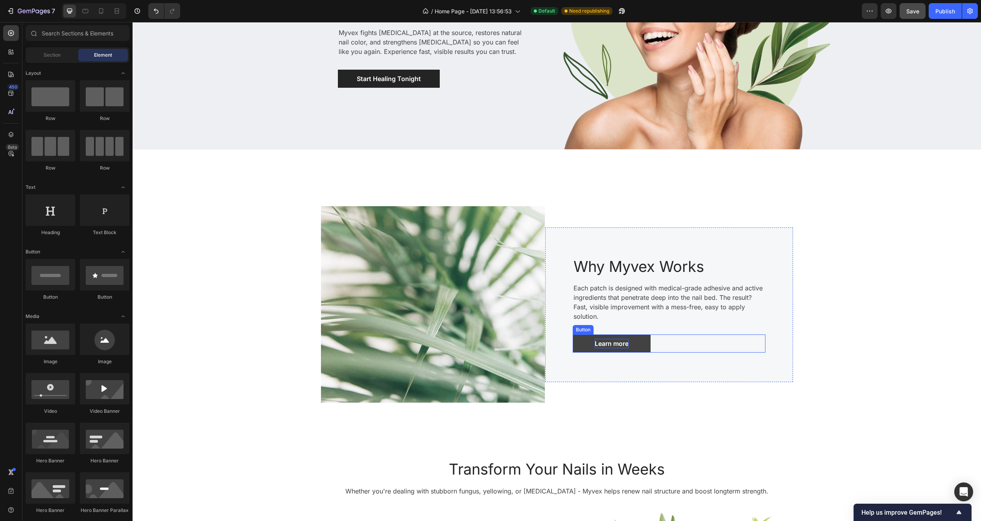
click at [614, 345] on div "Learn more" at bounding box center [612, 343] width 34 height 9
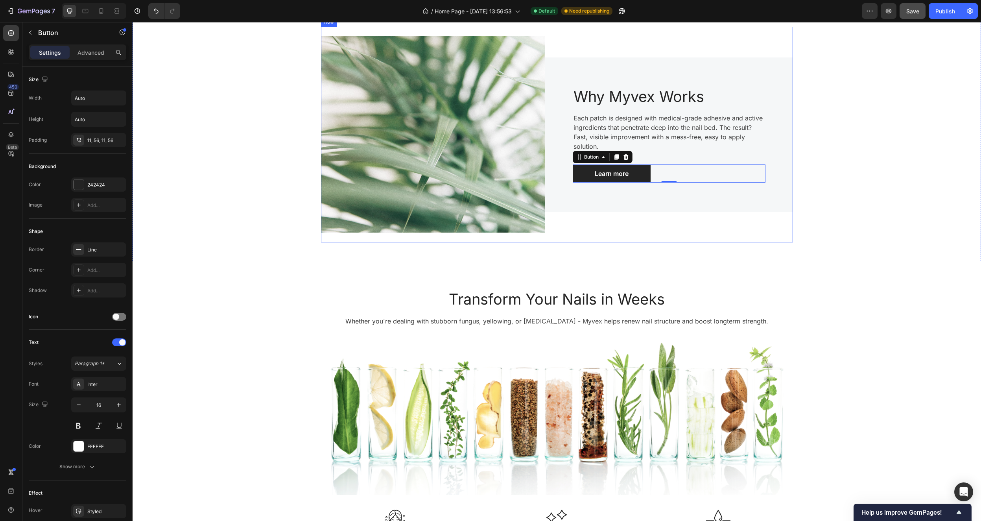
scroll to position [340, 0]
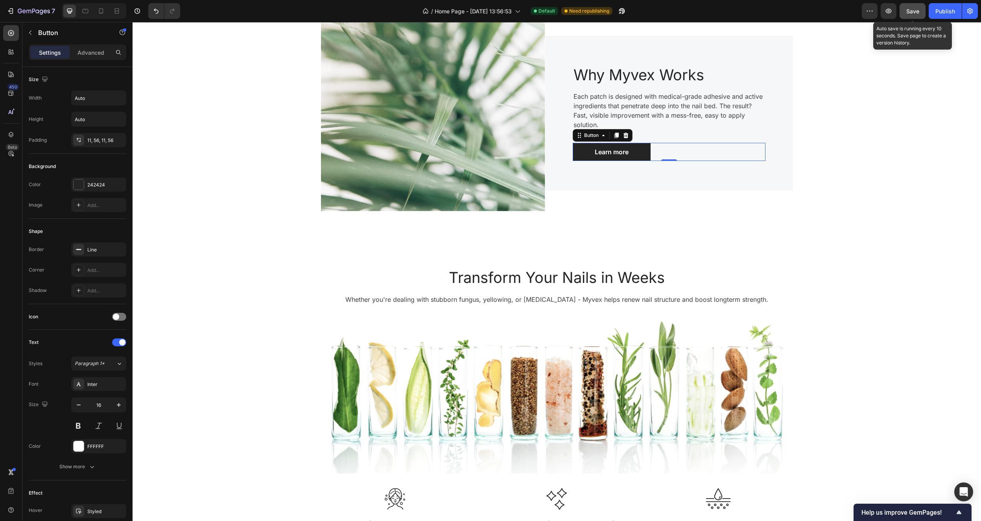
click at [913, 11] on span "Save" at bounding box center [912, 11] width 13 height 7
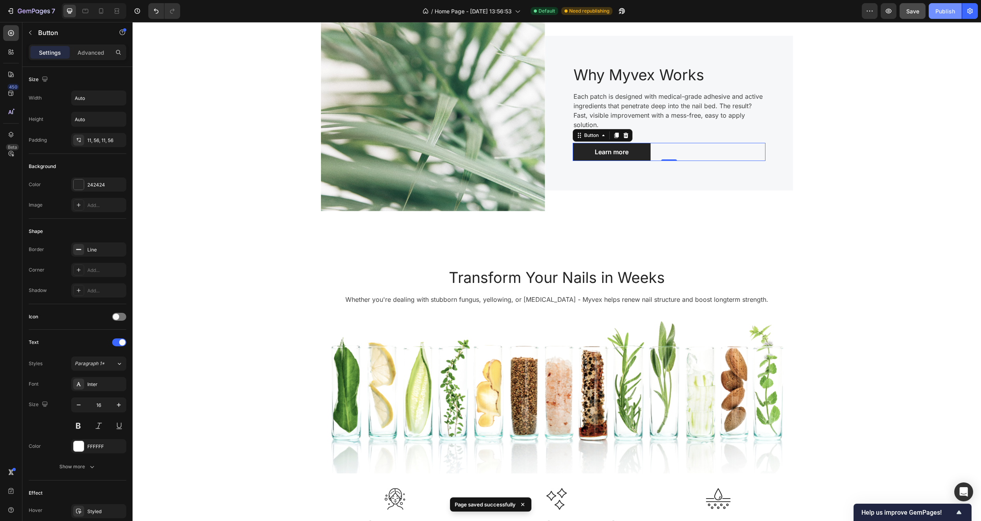
click at [943, 11] on div "Publish" at bounding box center [945, 11] width 20 height 8
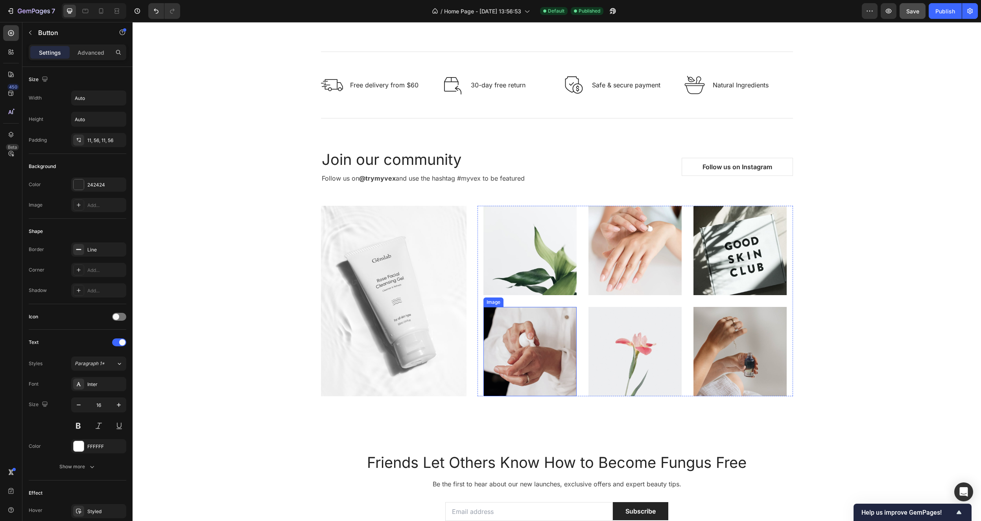
scroll to position [1704, 0]
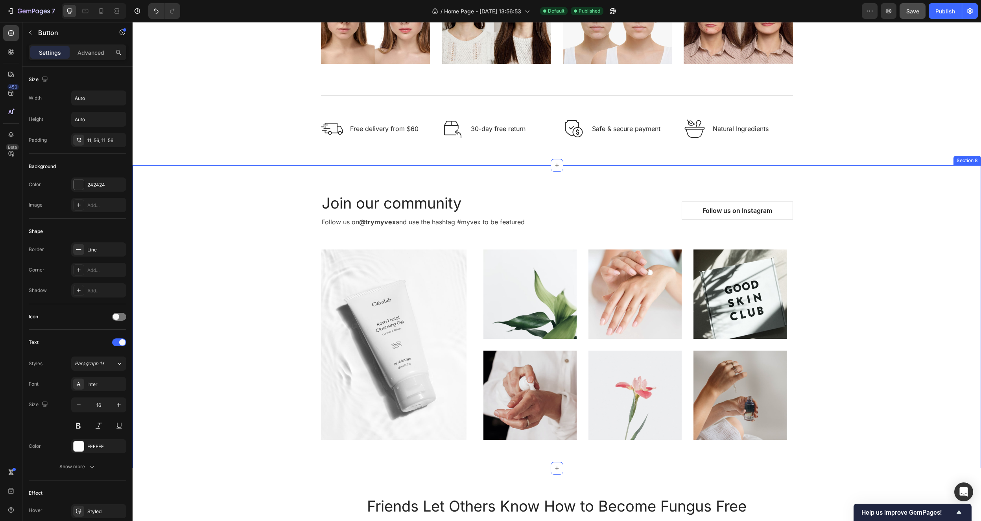
click at [284, 188] on div "Join our community Heading Follow us on @trymyvex and use the hashtag #myvex to…" at bounding box center [556, 316] width 837 height 265
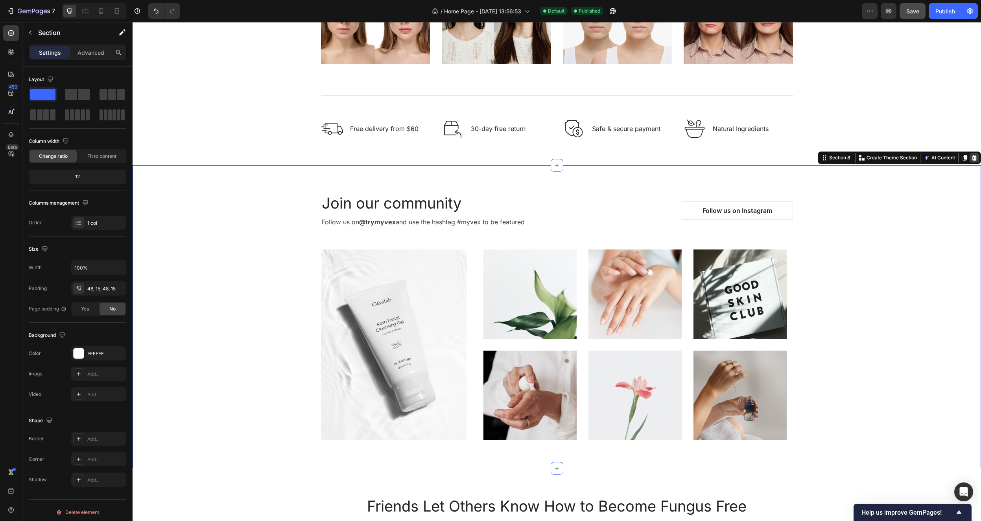
click at [972, 157] on div at bounding box center [974, 157] width 9 height 9
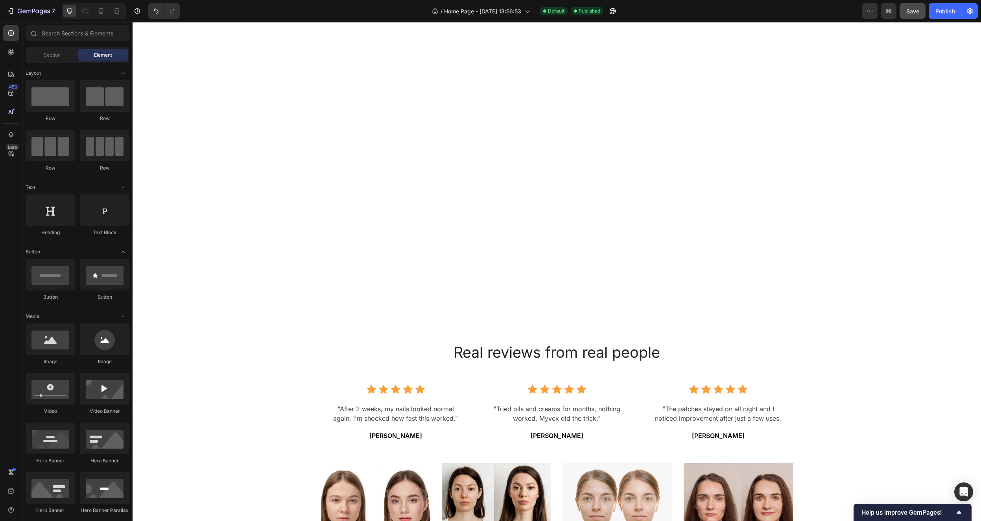
scroll to position [1723, 0]
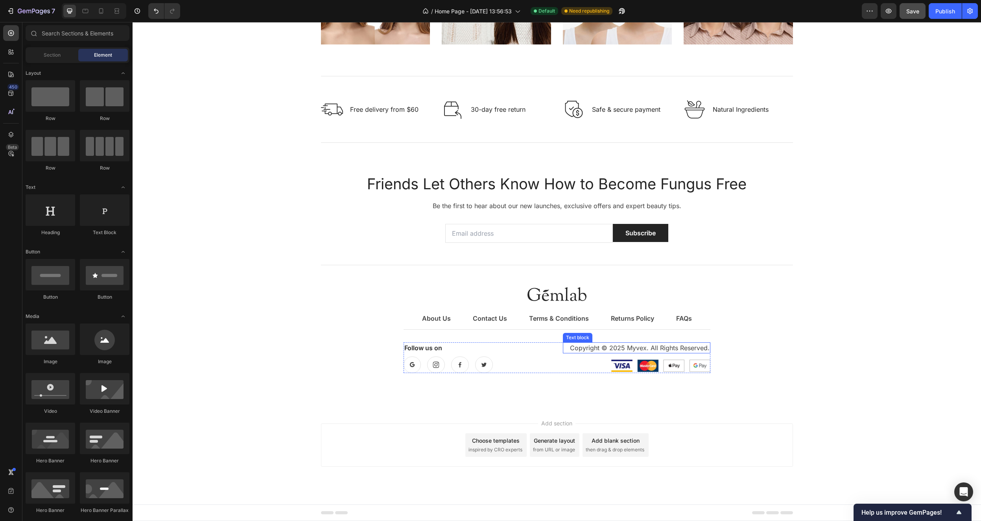
click at [646, 347] on p "Copyright © 2025 Myvex. All Rights Reserved." at bounding box center [637, 347] width 146 height 9
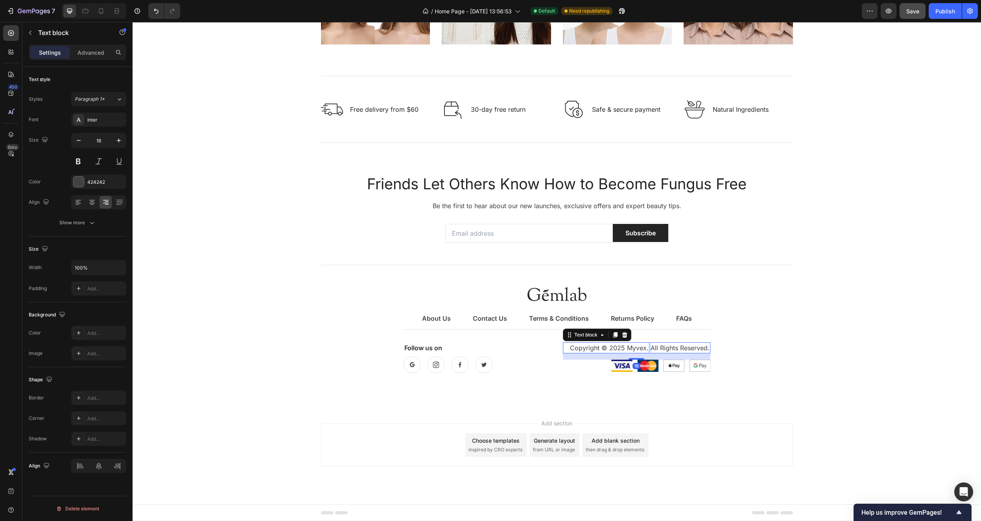
click at [646, 347] on p "Copyright © 2025 Myvex. All Rights Reserved." at bounding box center [637, 347] width 146 height 9
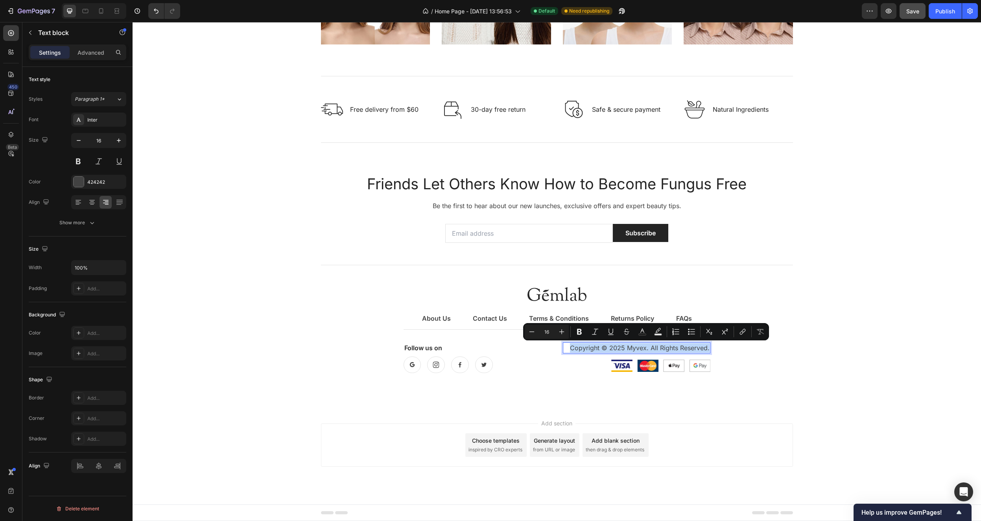
click at [645, 346] on p "Copyright © 2025 Myvex. All Rights Reserved." at bounding box center [637, 347] width 146 height 9
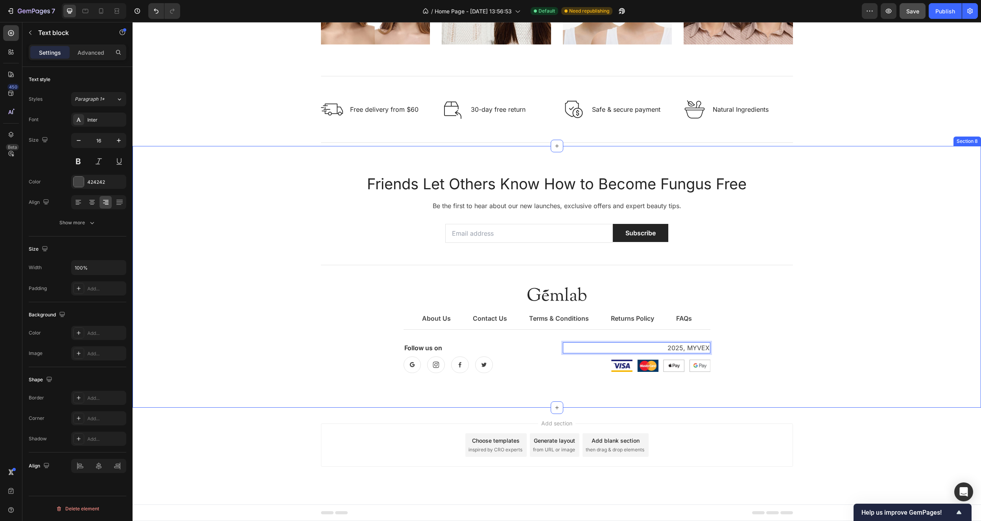
click at [951, 272] on div "Friends Let Others Know How to Become Fungus Free Heading Be the first to hear …" at bounding box center [556, 277] width 837 height 224
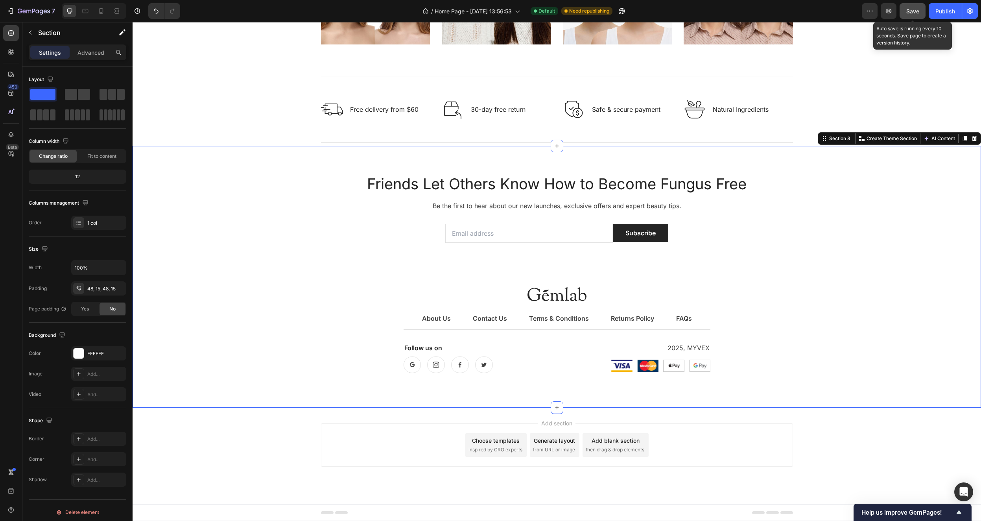
click at [912, 12] on span "Save" at bounding box center [912, 11] width 13 height 7
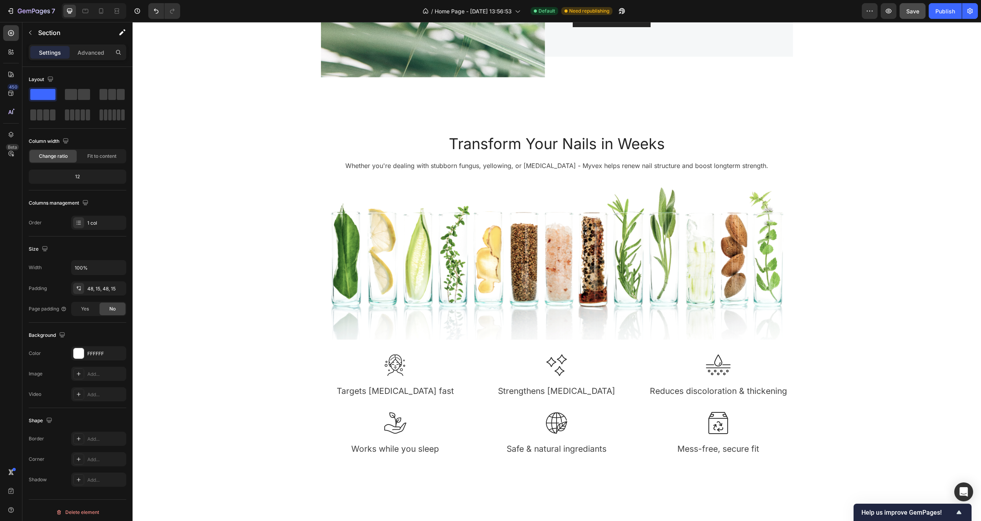
scroll to position [389, 0]
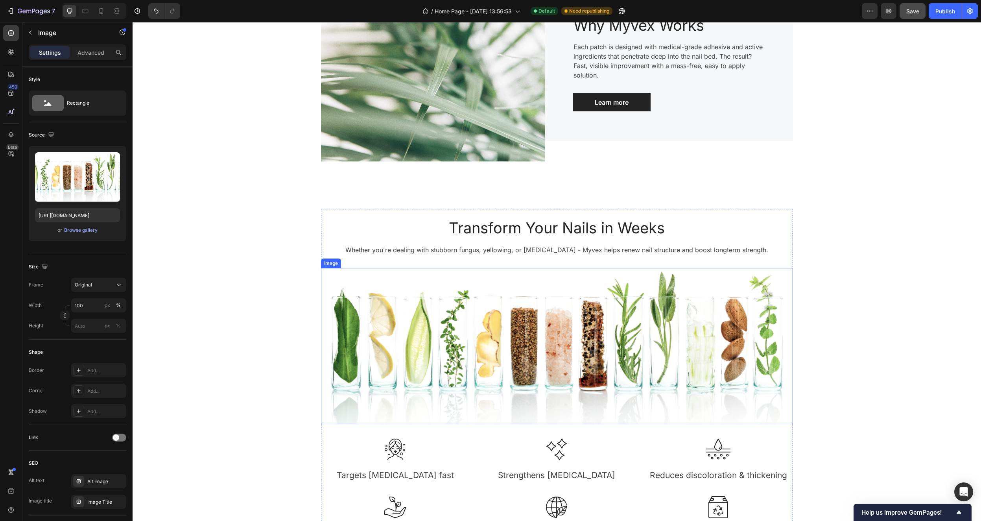
click at [448, 321] on img at bounding box center [557, 346] width 472 height 156
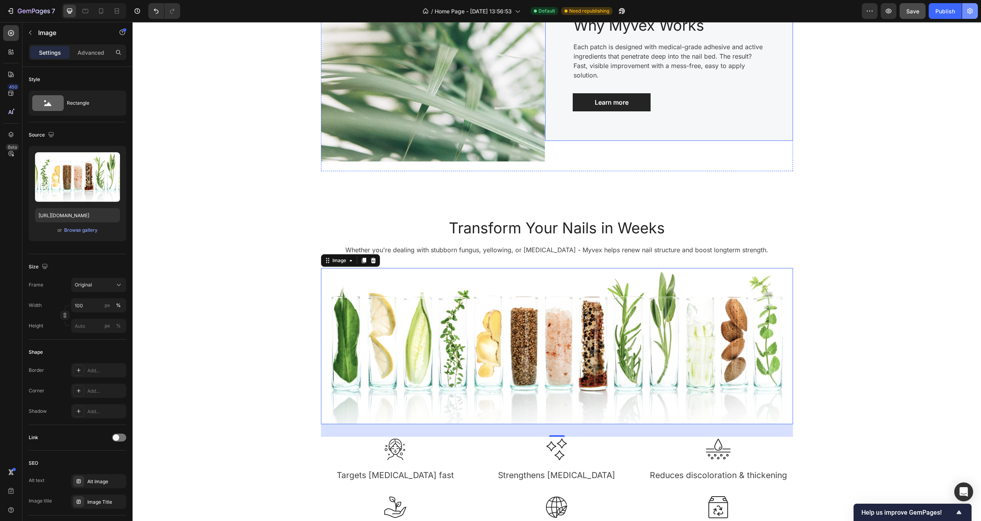
scroll to position [388, 0]
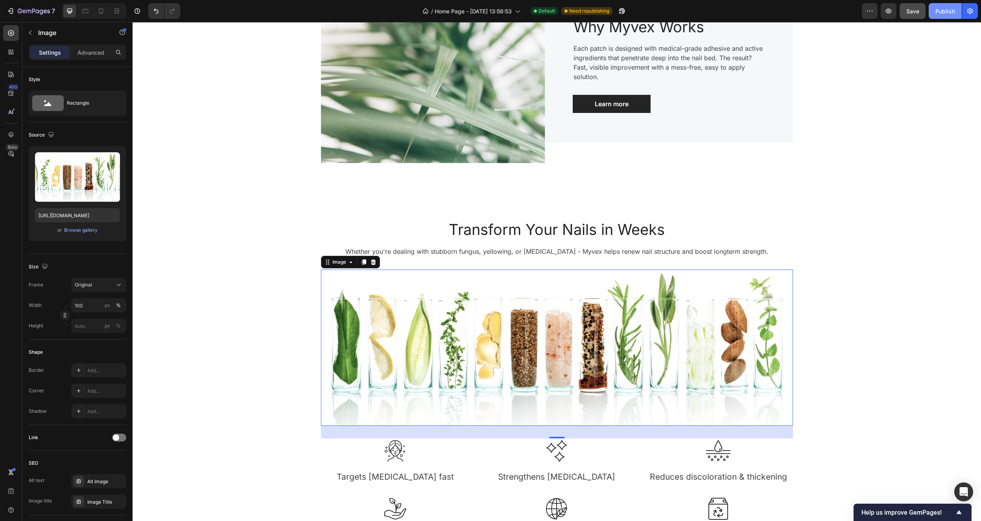
click at [941, 8] on div "Publish" at bounding box center [945, 11] width 20 height 8
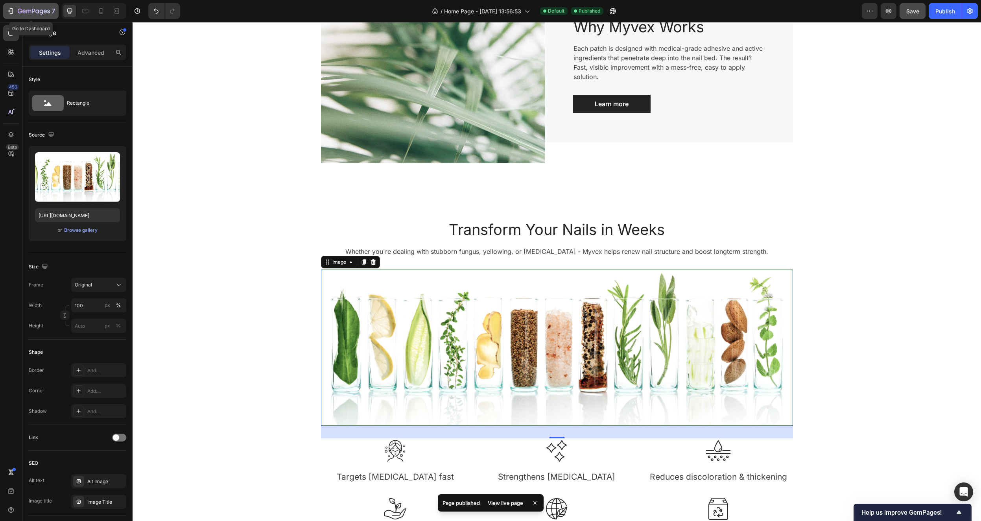
click at [8, 9] on icon "button" at bounding box center [11, 11] width 8 height 8
